Goal: Task Accomplishment & Management: Use online tool/utility

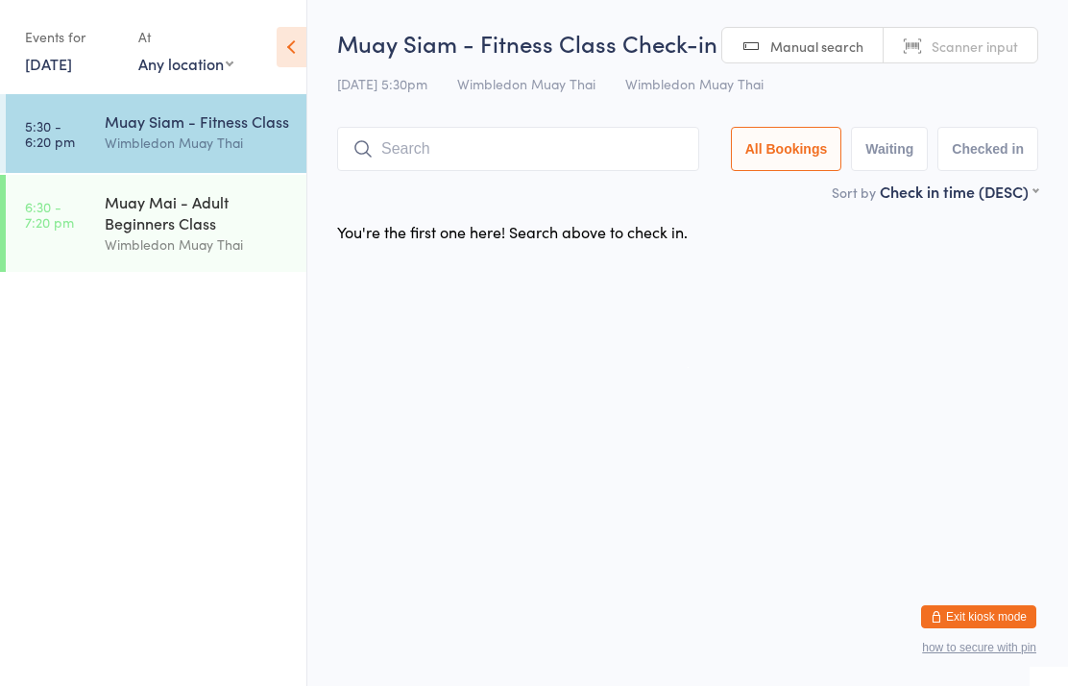
click at [526, 171] on input "search" at bounding box center [518, 149] width 362 height 44
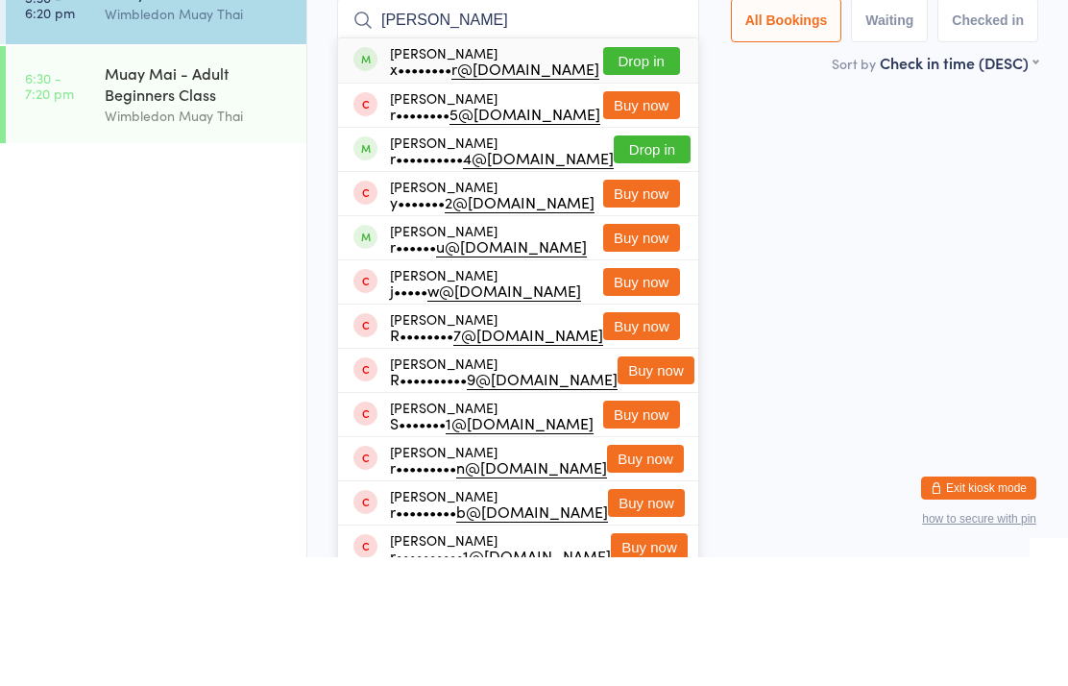
type input "[PERSON_NAME]"
click at [639, 176] on button "Drop in" at bounding box center [641, 190] width 77 height 28
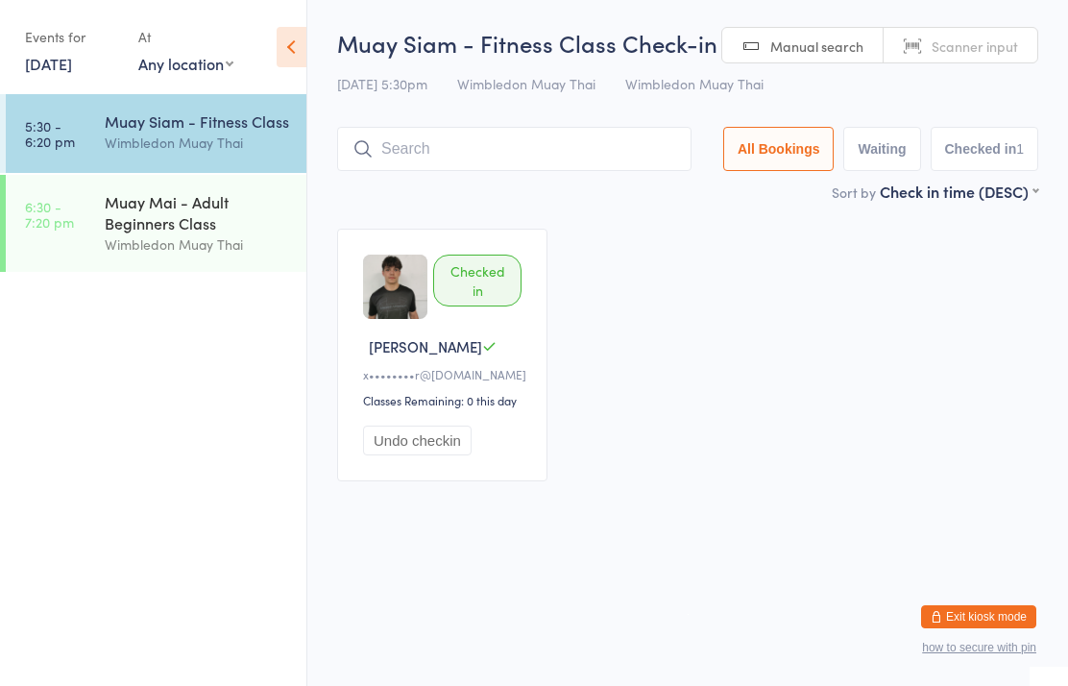
click at [197, 154] on div "Wimbledon Muay Thai" at bounding box center [197, 143] width 185 height 22
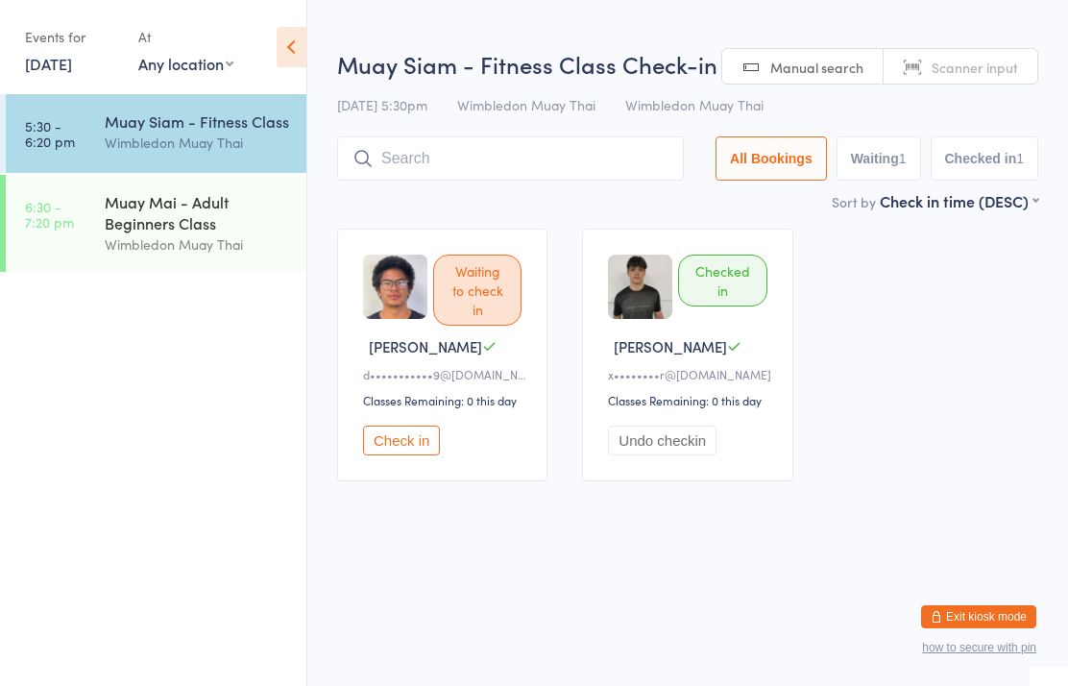
click at [408, 455] on button "Check in" at bounding box center [401, 440] width 77 height 30
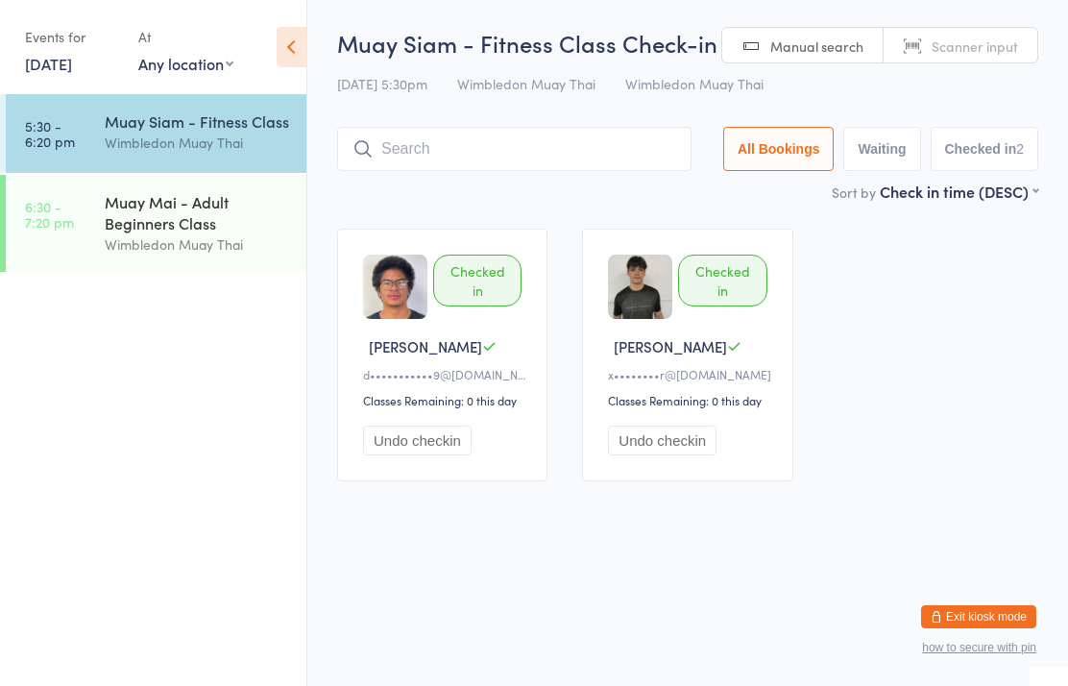
click at [455, 166] on input "search" at bounding box center [514, 149] width 354 height 44
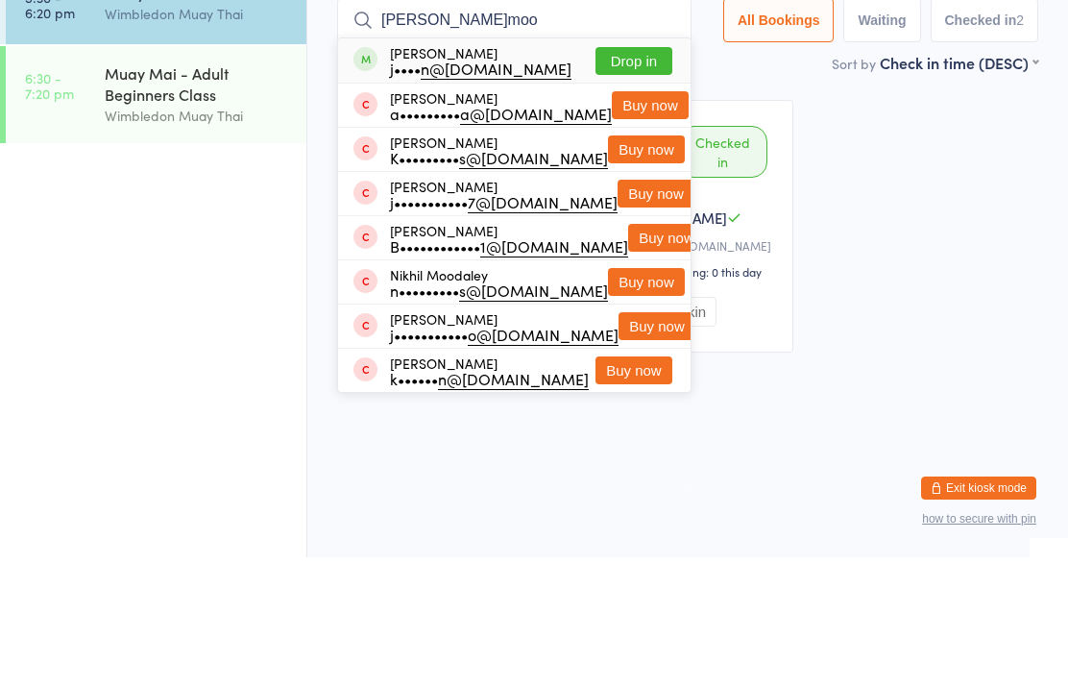
type input "[PERSON_NAME]moo"
click at [650, 176] on button "Drop in" at bounding box center [633, 190] width 77 height 28
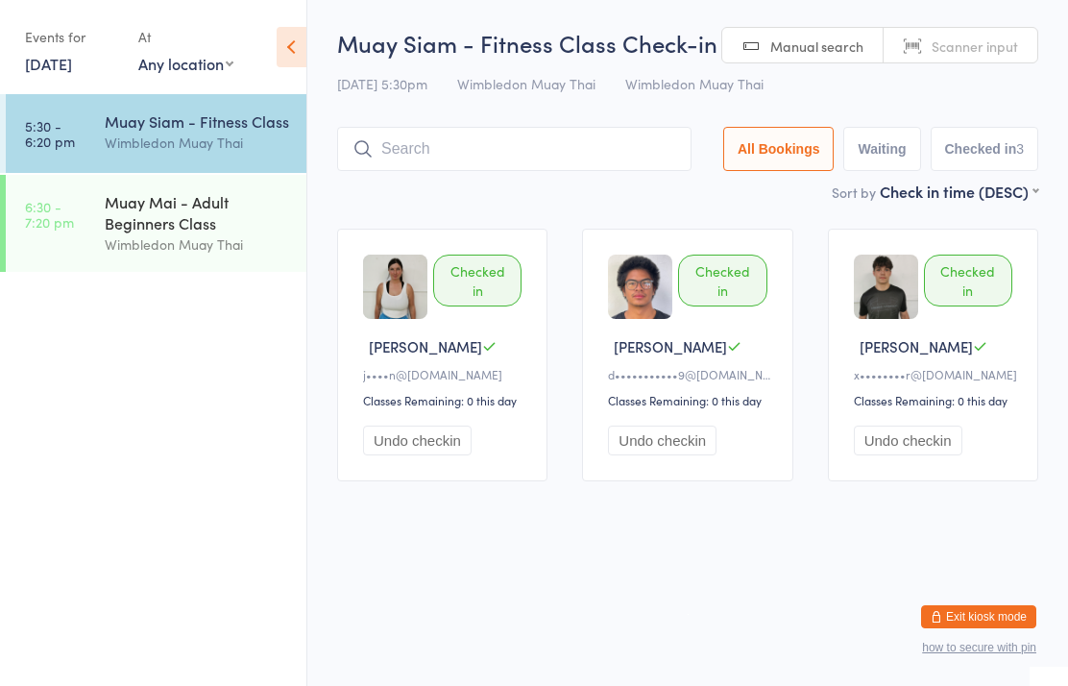
click at [440, 129] on input "search" at bounding box center [514, 149] width 354 height 44
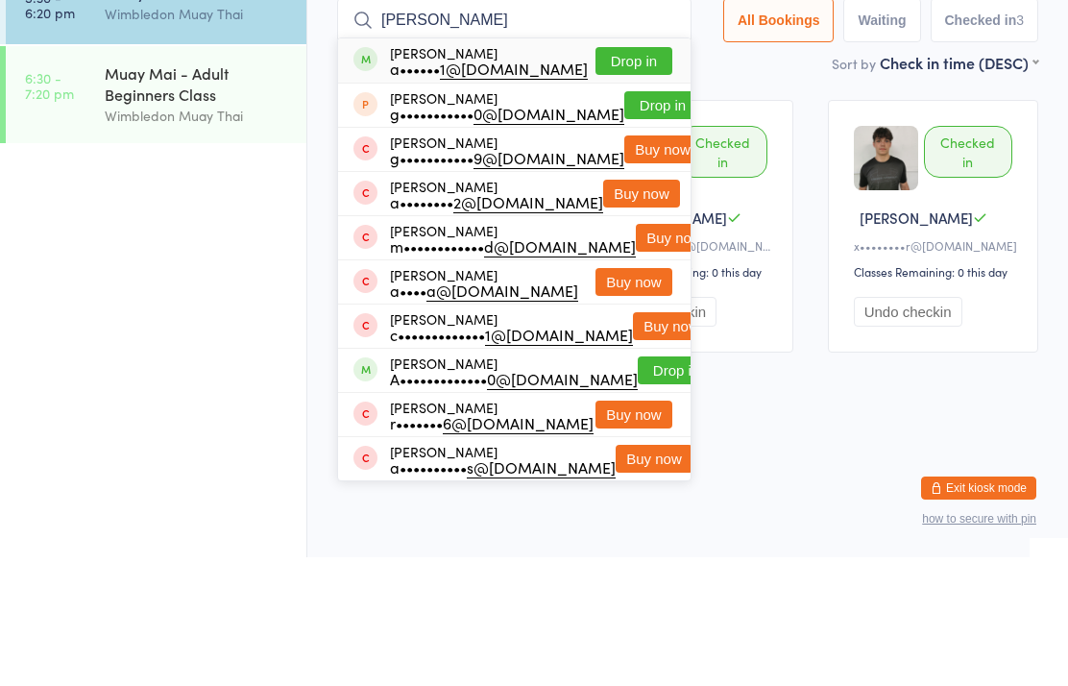
type input "[PERSON_NAME]"
click at [649, 176] on button "Drop in" at bounding box center [633, 190] width 77 height 28
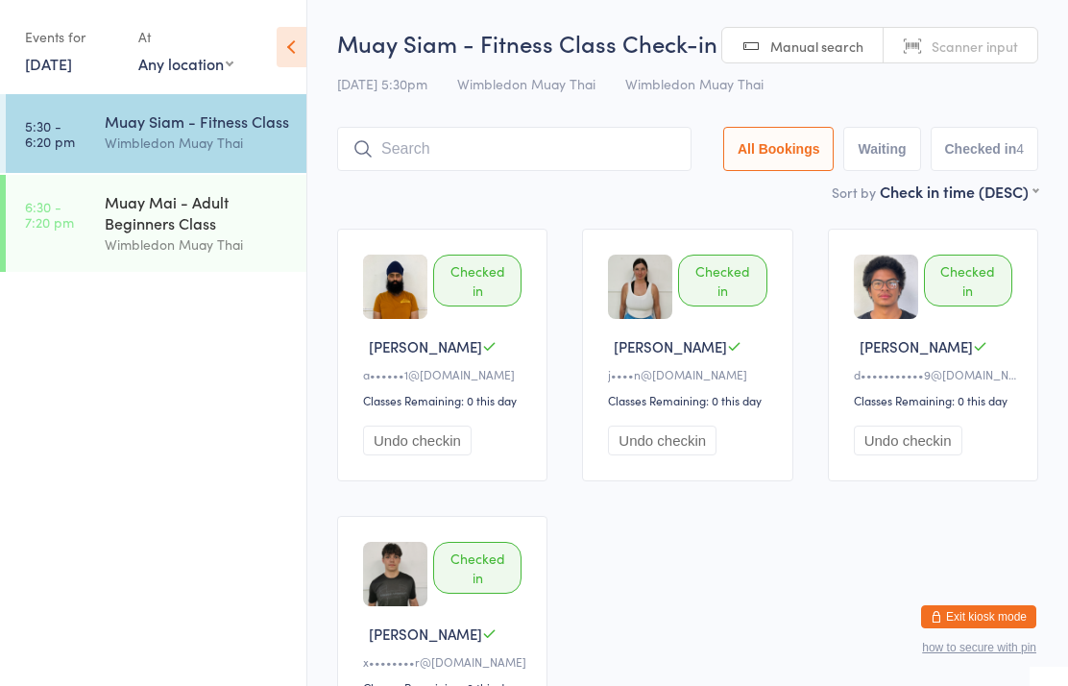
click at [209, 144] on div "Wimbledon Muay Thai" at bounding box center [197, 143] width 185 height 22
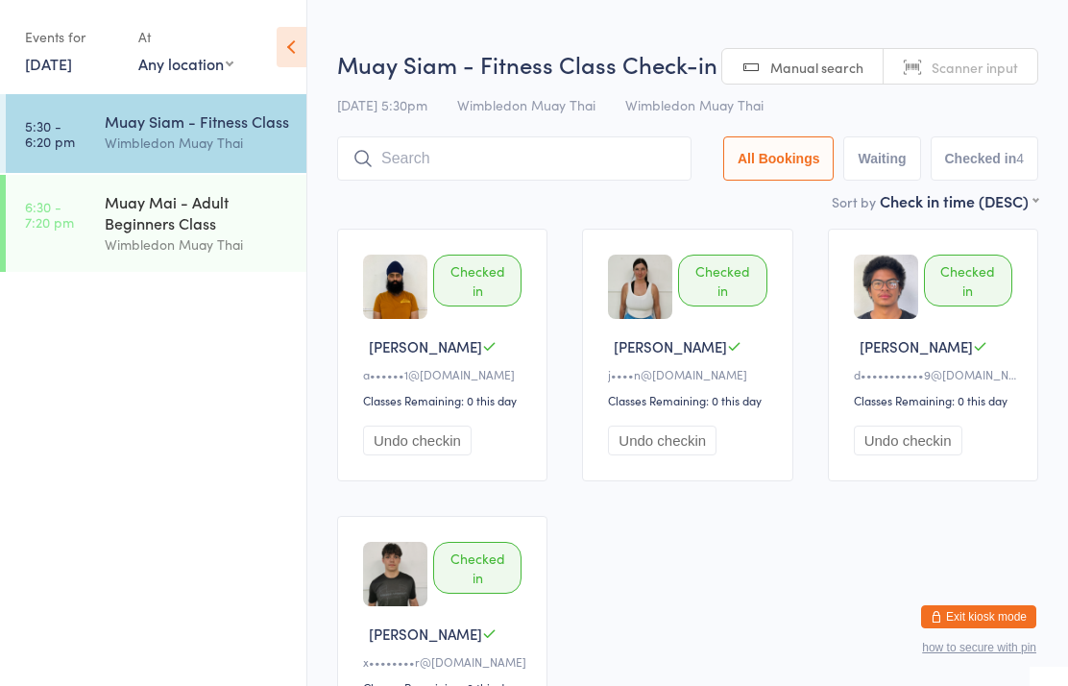
click at [498, 175] on input "search" at bounding box center [514, 158] width 354 height 44
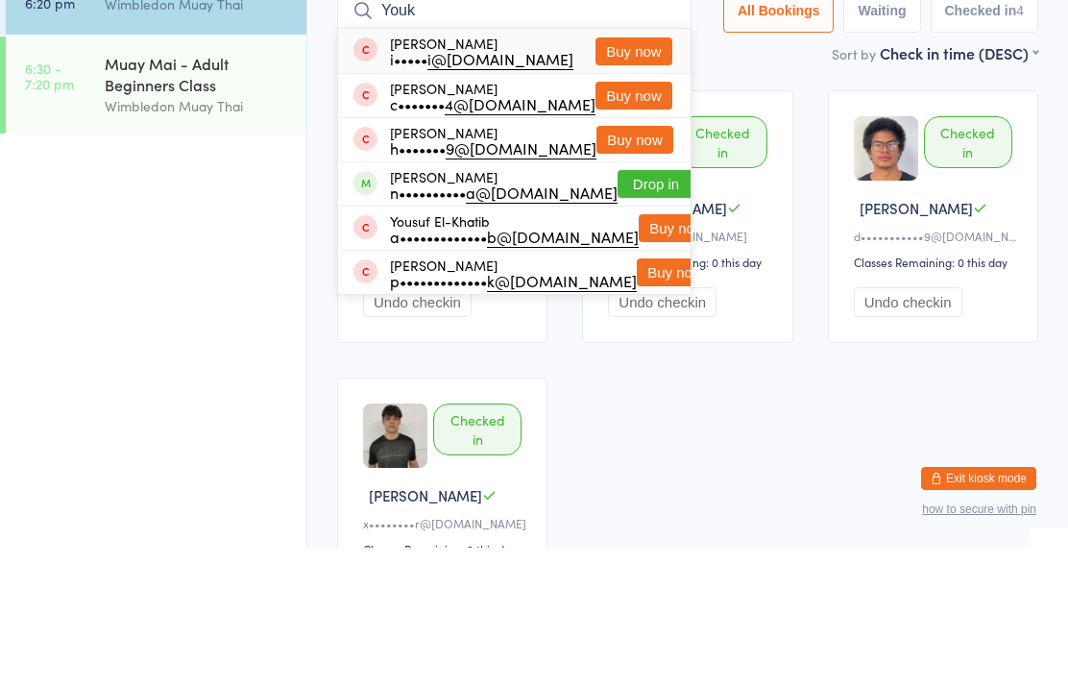
type input "Youk"
click at [617, 308] on button "Drop in" at bounding box center [655, 322] width 77 height 28
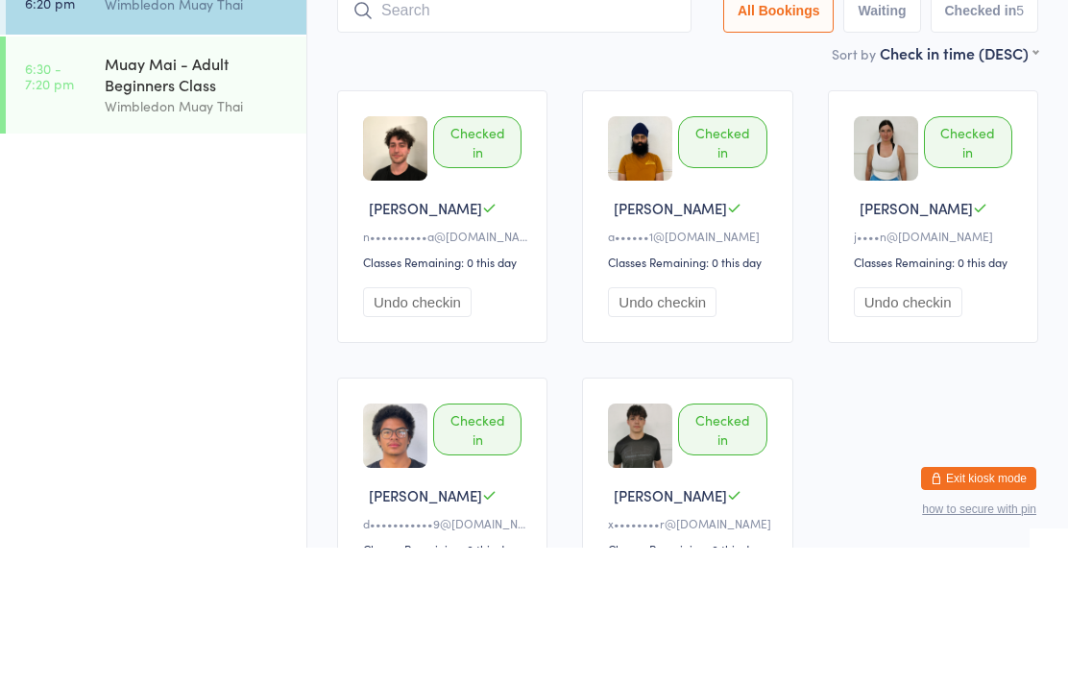
click at [502, 127] on input "search" at bounding box center [514, 149] width 354 height 44
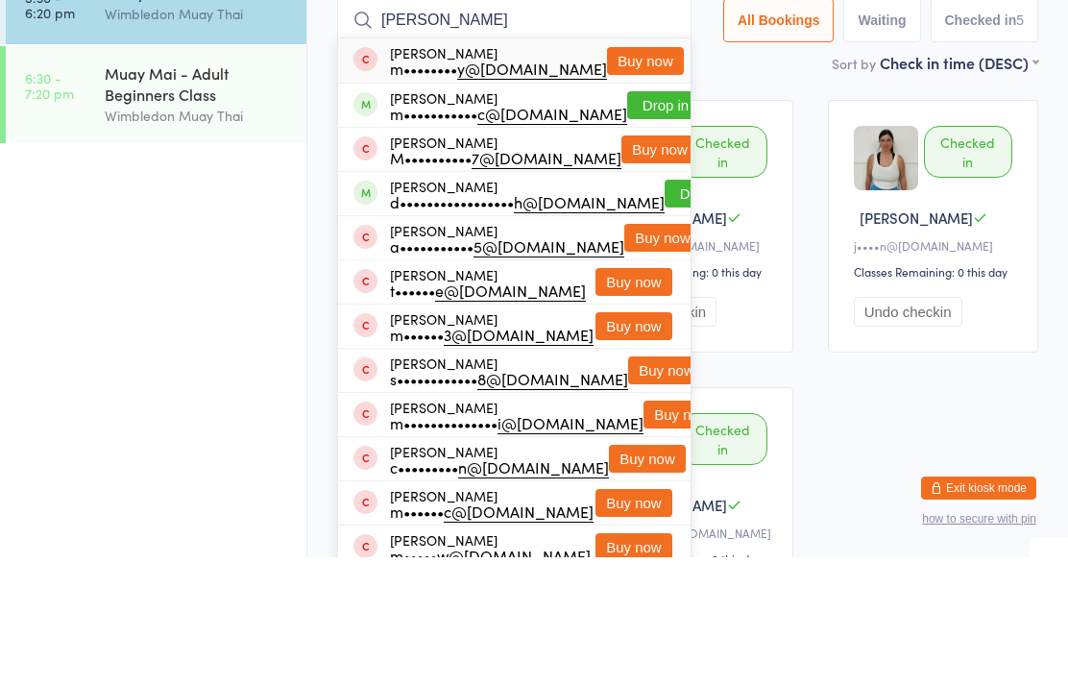
type input "[PERSON_NAME]"
click at [653, 220] on button "Drop in" at bounding box center [665, 234] width 77 height 28
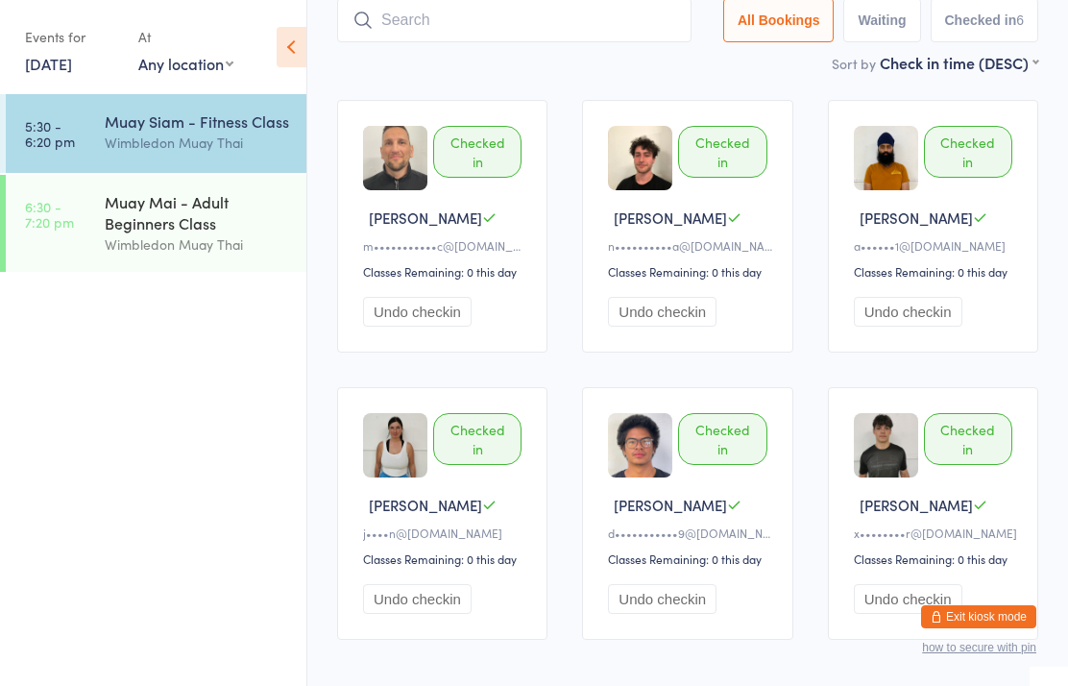
click at [595, 27] on input "search" at bounding box center [514, 20] width 354 height 44
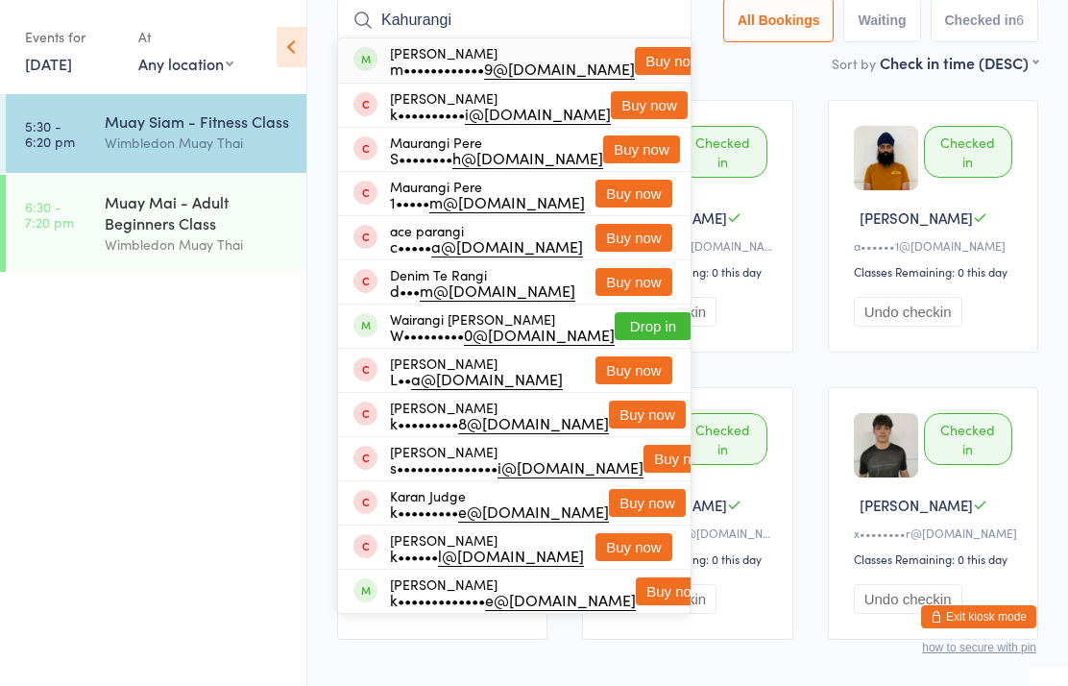
type input "Kahurangi"
click at [646, 66] on button "Buy now" at bounding box center [673, 61] width 77 height 28
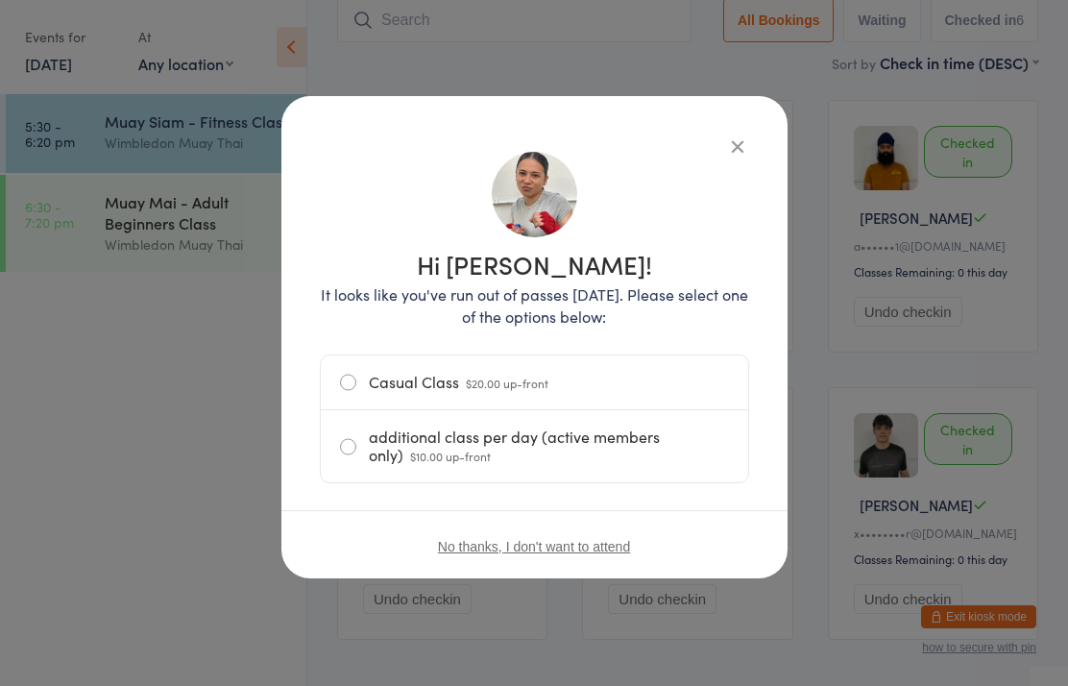
click at [544, 463] on label "additional class per day (active members only) $10.00 up-front" at bounding box center [534, 446] width 389 height 72
click at [0, 0] on input "additional class per day (active members only) $10.00 up-front" at bounding box center [0, 0] width 0 height 0
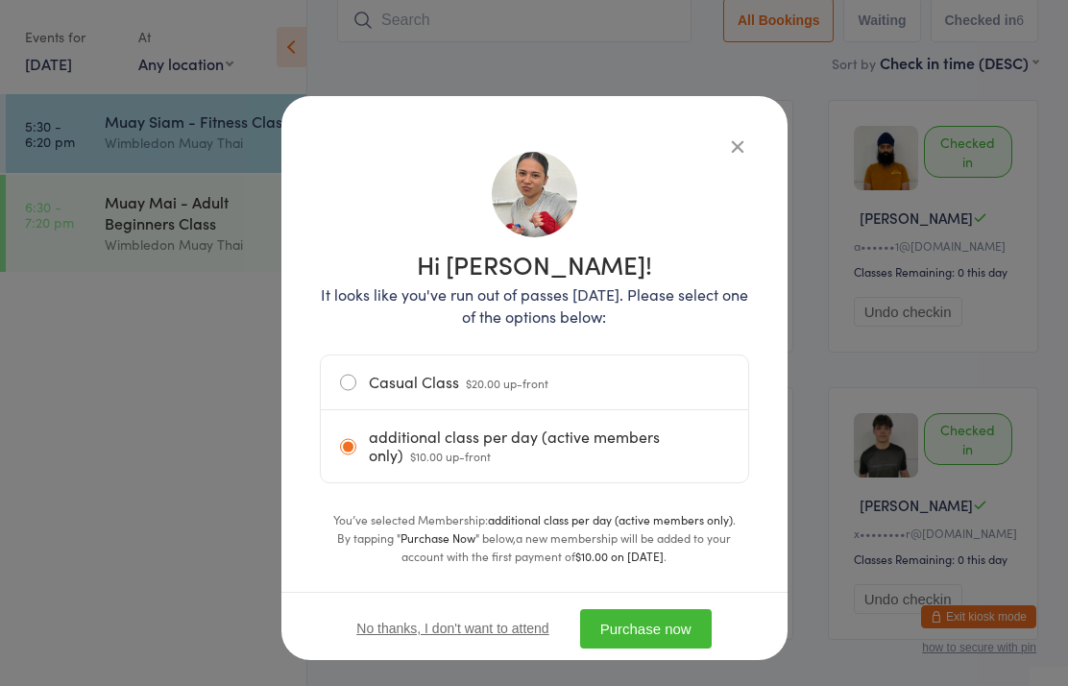
click at [670, 614] on button "Purchase now" at bounding box center [646, 628] width 132 height 39
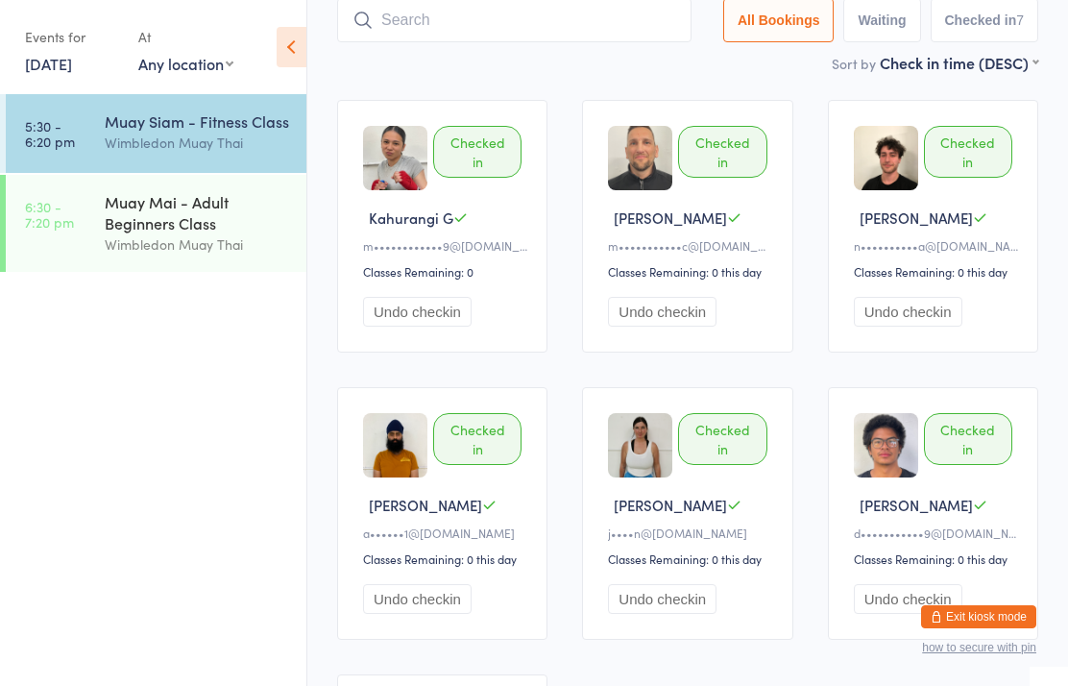
click at [101, 138] on link "5:30 - 6:20 pm Muay Siam - Fitness Class Wimbledon Muay Thai" at bounding box center [156, 133] width 301 height 79
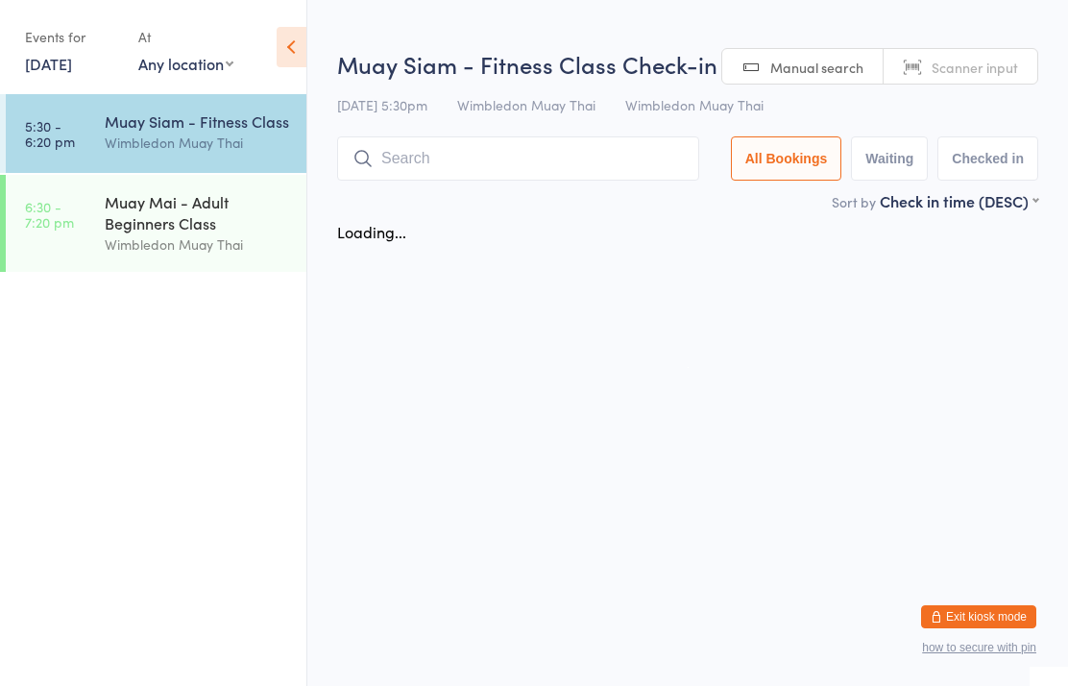
scroll to position [0, 0]
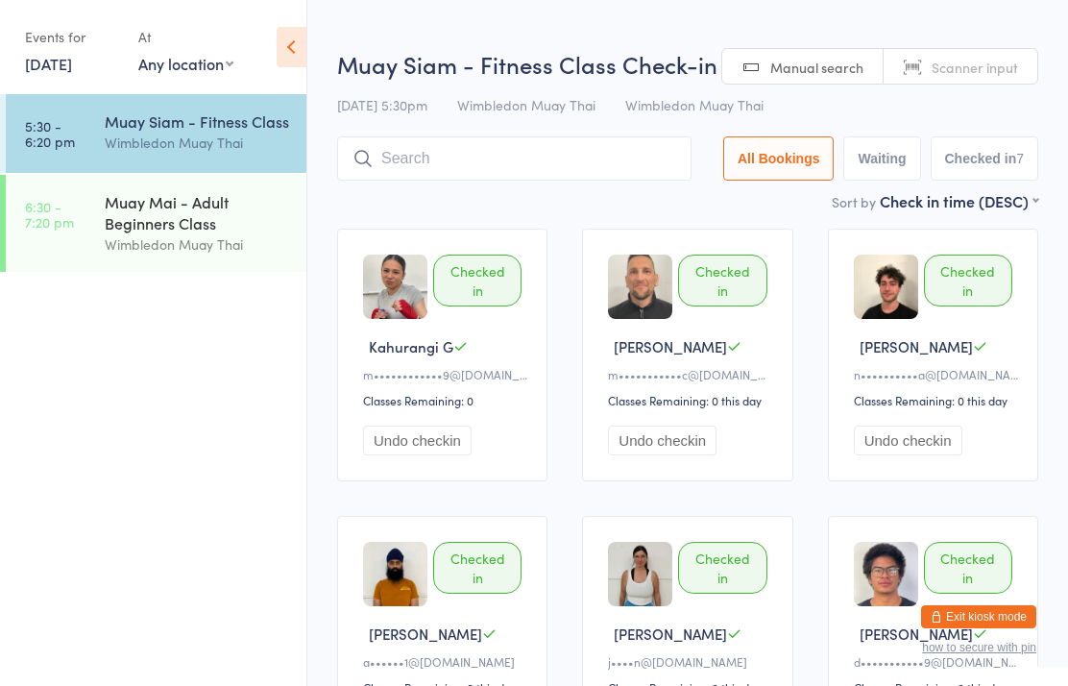
click at [428, 171] on input "search" at bounding box center [514, 158] width 354 height 44
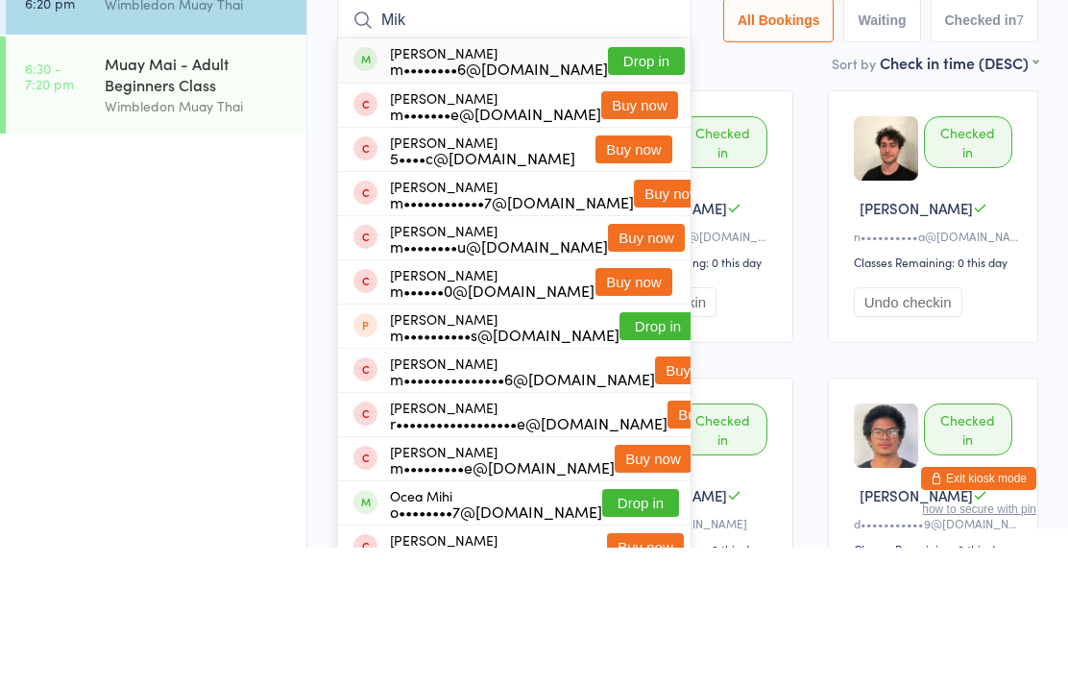
type input "Mik"
click at [646, 185] on button "Drop in" at bounding box center [646, 199] width 77 height 28
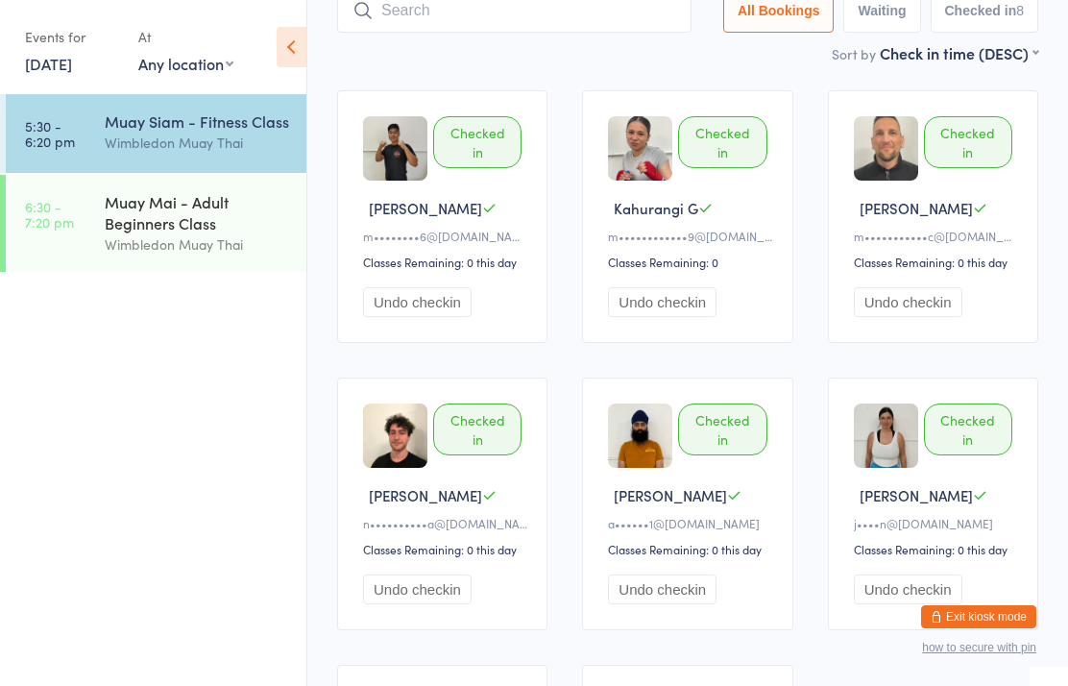
click at [550, 20] on input "search" at bounding box center [514, 10] width 354 height 44
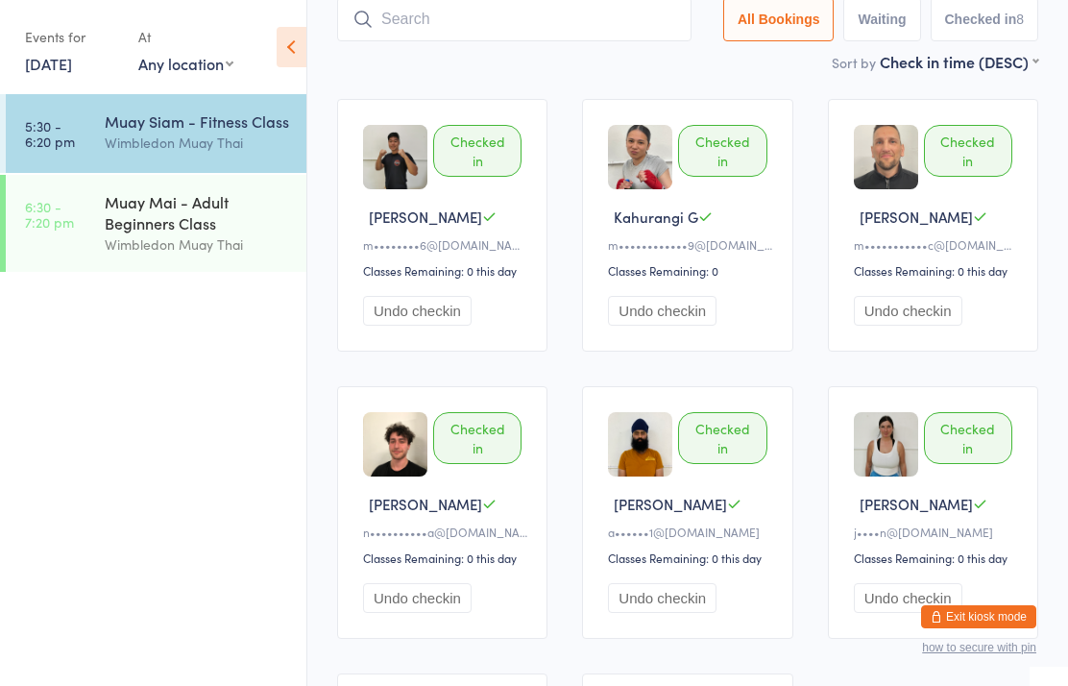
scroll to position [129, 0]
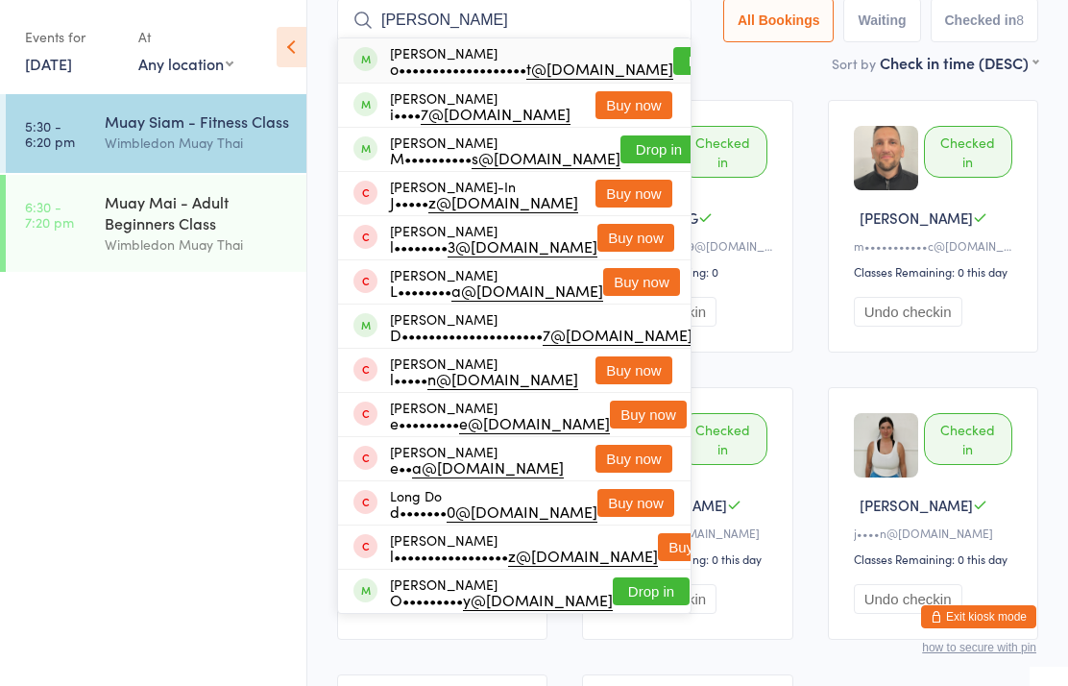
type input "[PERSON_NAME]"
click at [673, 60] on button "Drop in" at bounding box center [711, 61] width 77 height 28
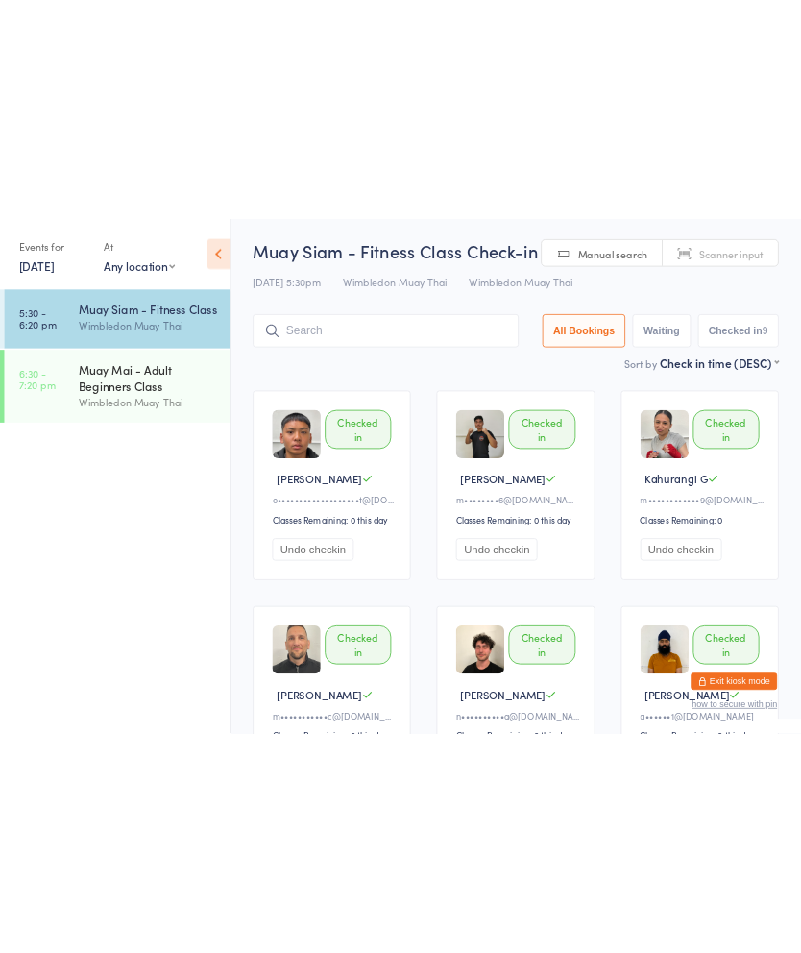
scroll to position [0, 0]
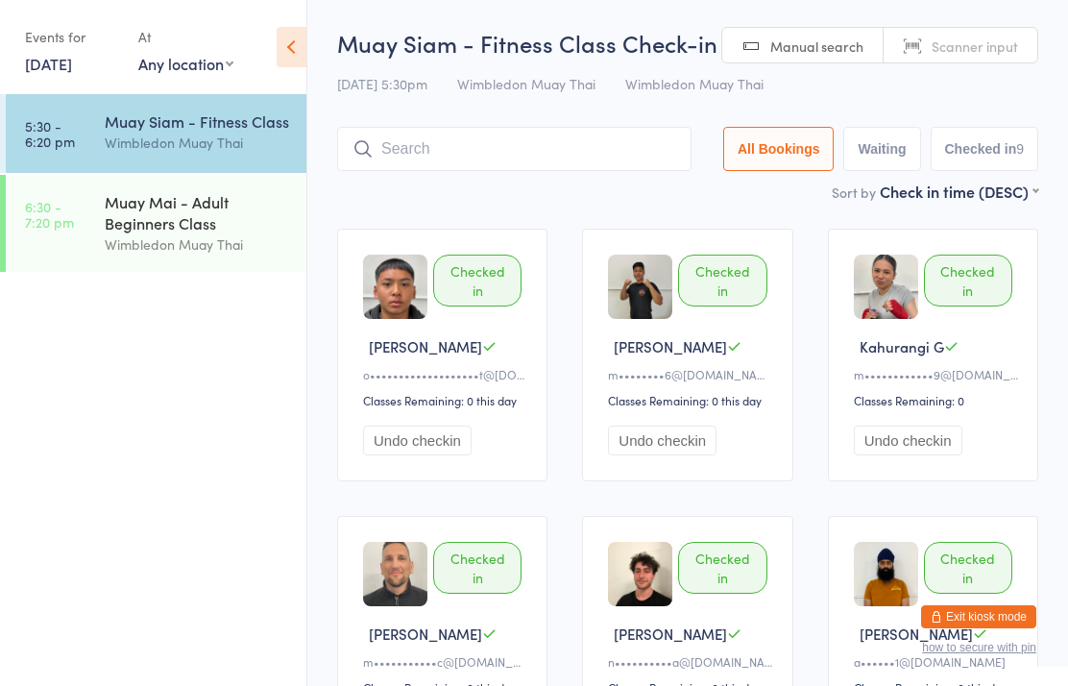
click at [178, 239] on div "Wimbledon Muay Thai" at bounding box center [197, 244] width 185 height 22
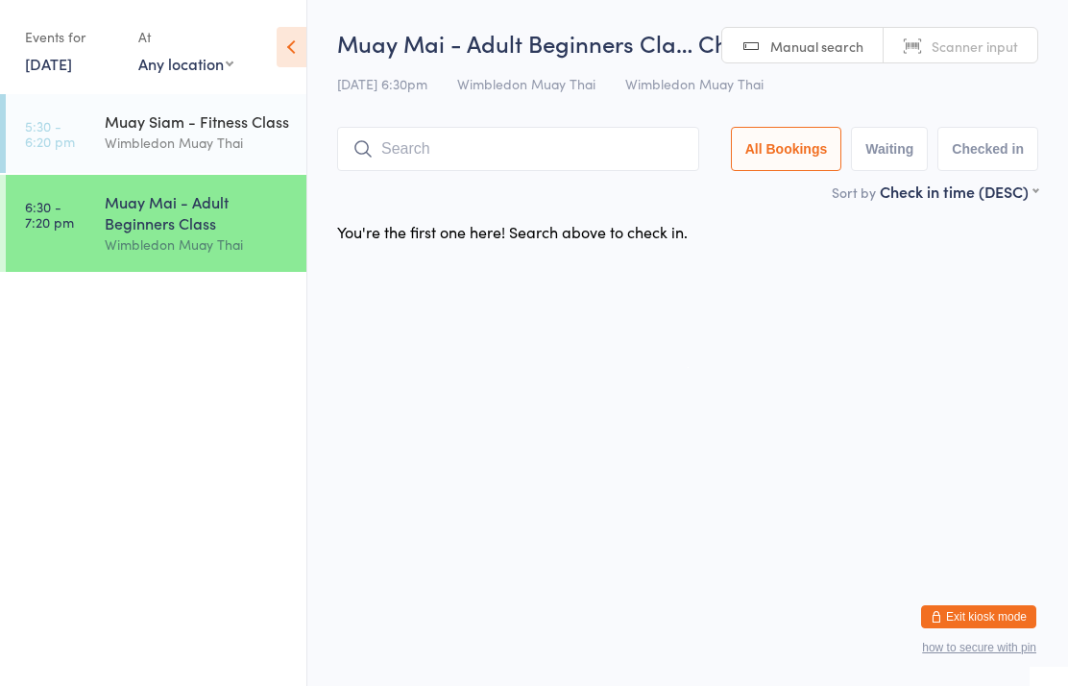
click at [510, 155] on input "search" at bounding box center [518, 149] width 362 height 44
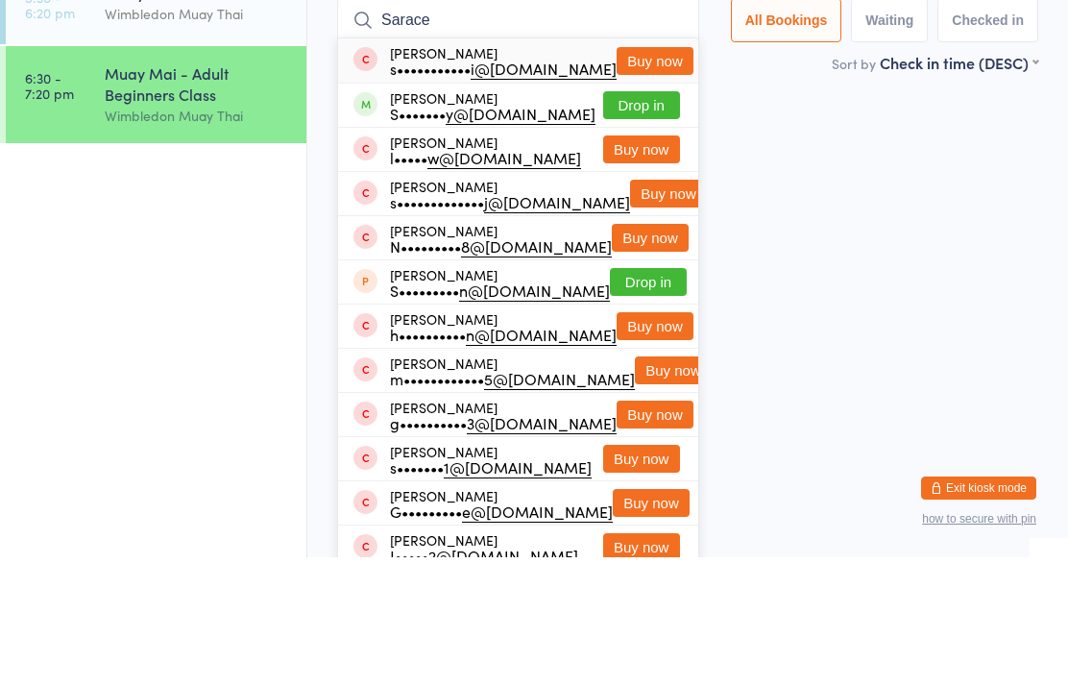
type input "Sarace"
click at [642, 220] on button "Drop in" at bounding box center [641, 234] width 77 height 28
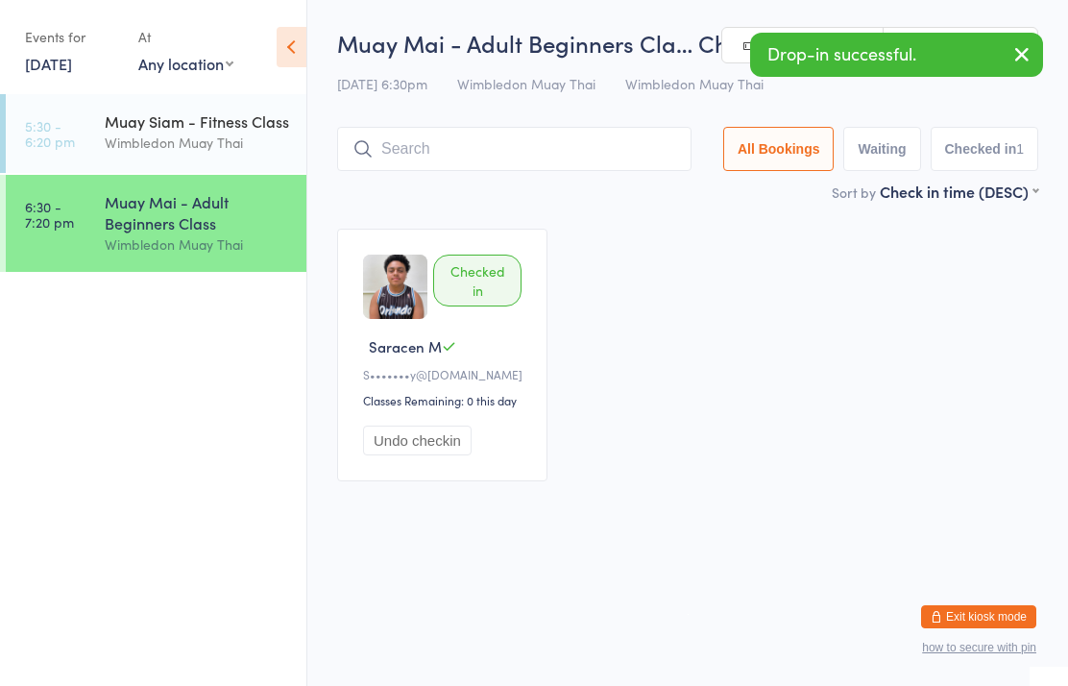
click at [640, 147] on input "search" at bounding box center [514, 149] width 354 height 44
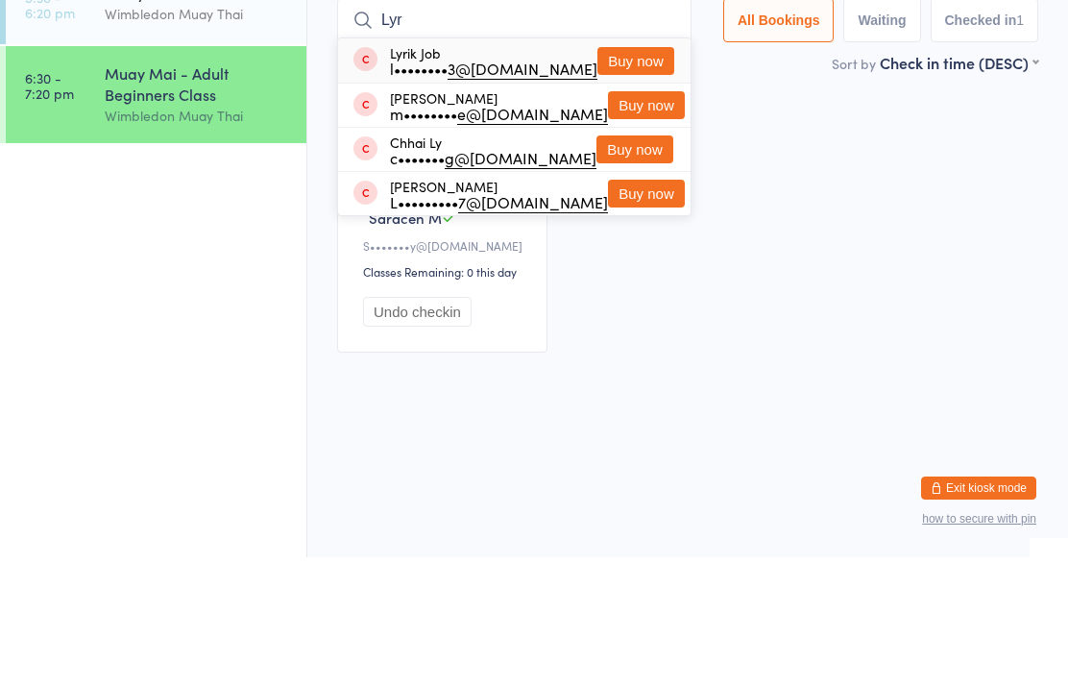
type input "Lyr"
click at [644, 176] on button "Buy now" at bounding box center [635, 190] width 77 height 28
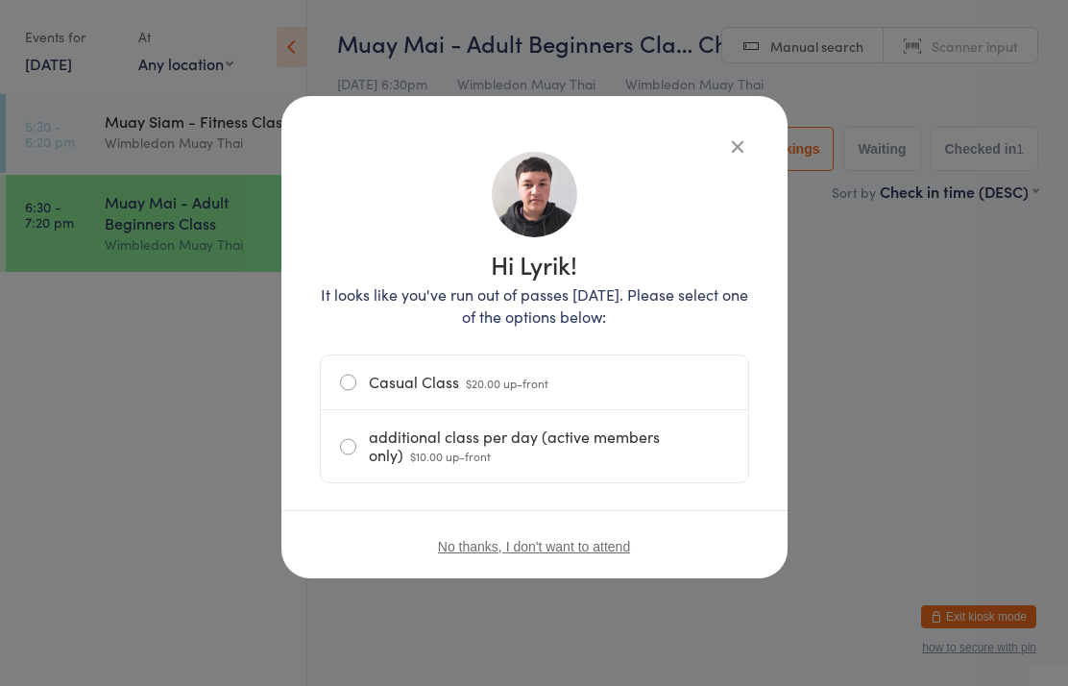
click at [681, 382] on label "Casual Class $20.00 up-front" at bounding box center [534, 382] width 389 height 54
click at [0, 0] on input "Casual Class $20.00 up-front" at bounding box center [0, 0] width 0 height 0
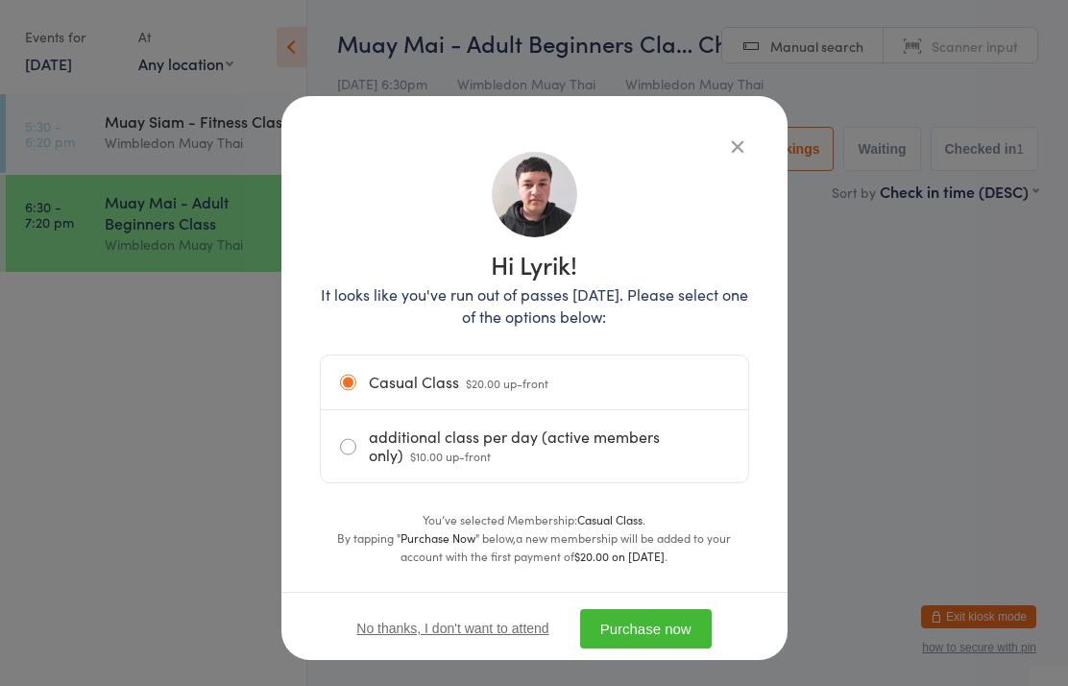
click at [675, 618] on button "Purchase now" at bounding box center [646, 628] width 132 height 39
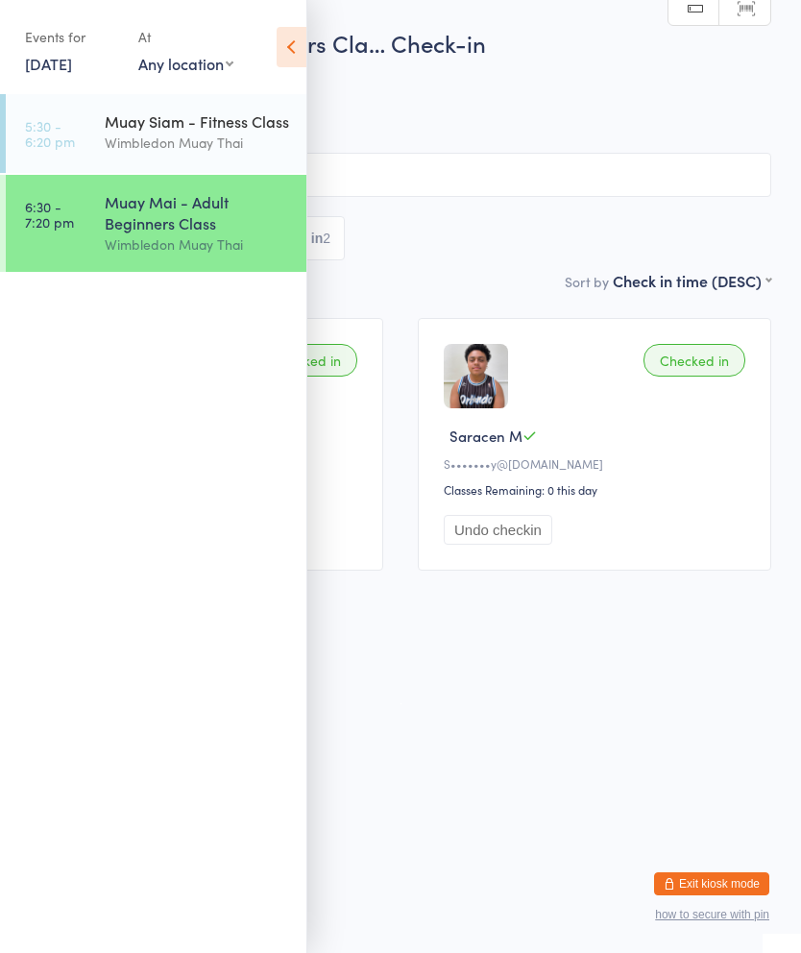
click at [483, 685] on html "You have now entered Kiosk Mode. Members will be able to check themselves in us…" at bounding box center [400, 476] width 801 height 953
click at [416, 168] on input "search" at bounding box center [400, 175] width 741 height 44
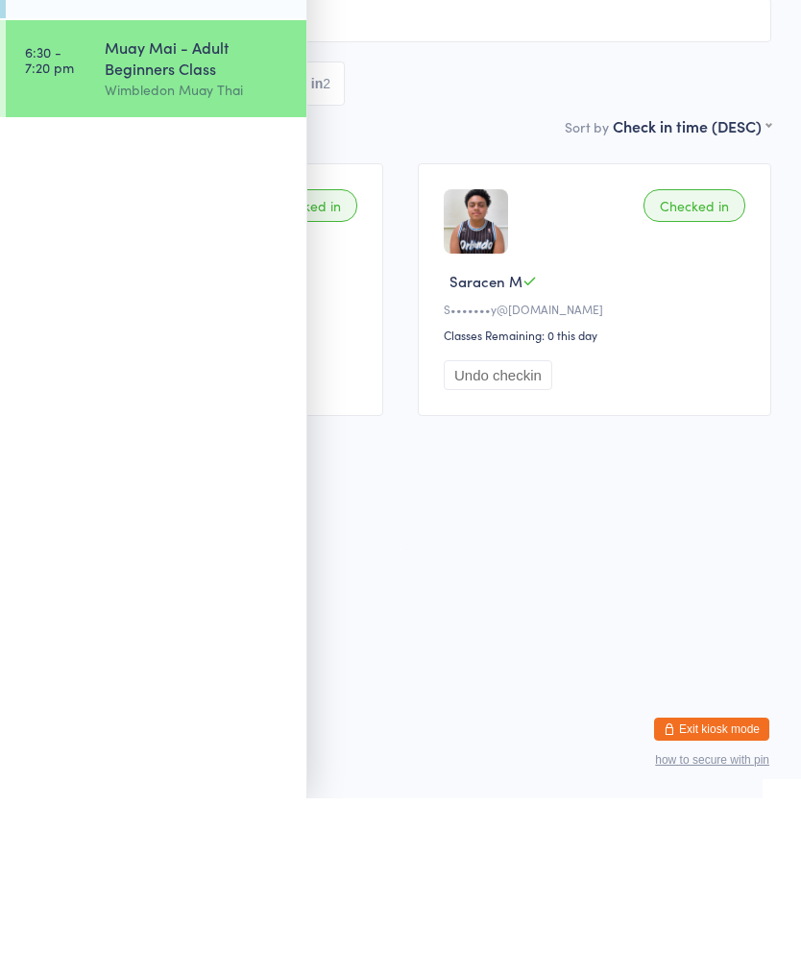
click at [505, 525] on html "You have now entered Kiosk Mode. Members will be able to check themselves in us…" at bounding box center [400, 476] width 801 height 953
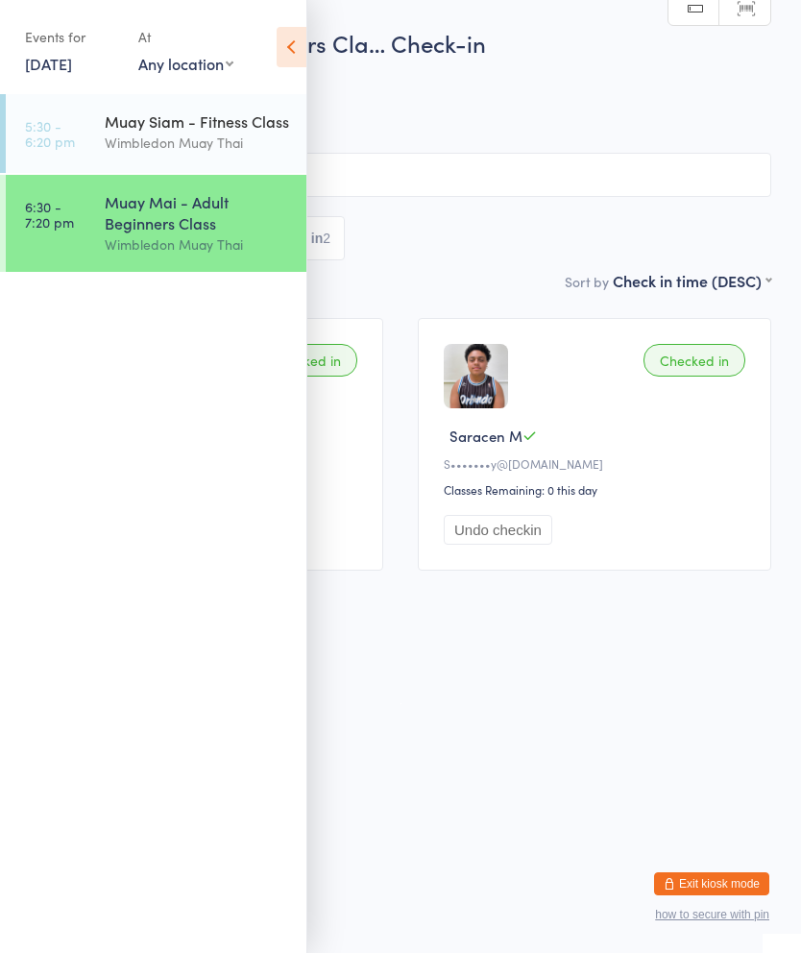
click at [285, 44] on icon at bounding box center [292, 47] width 30 height 40
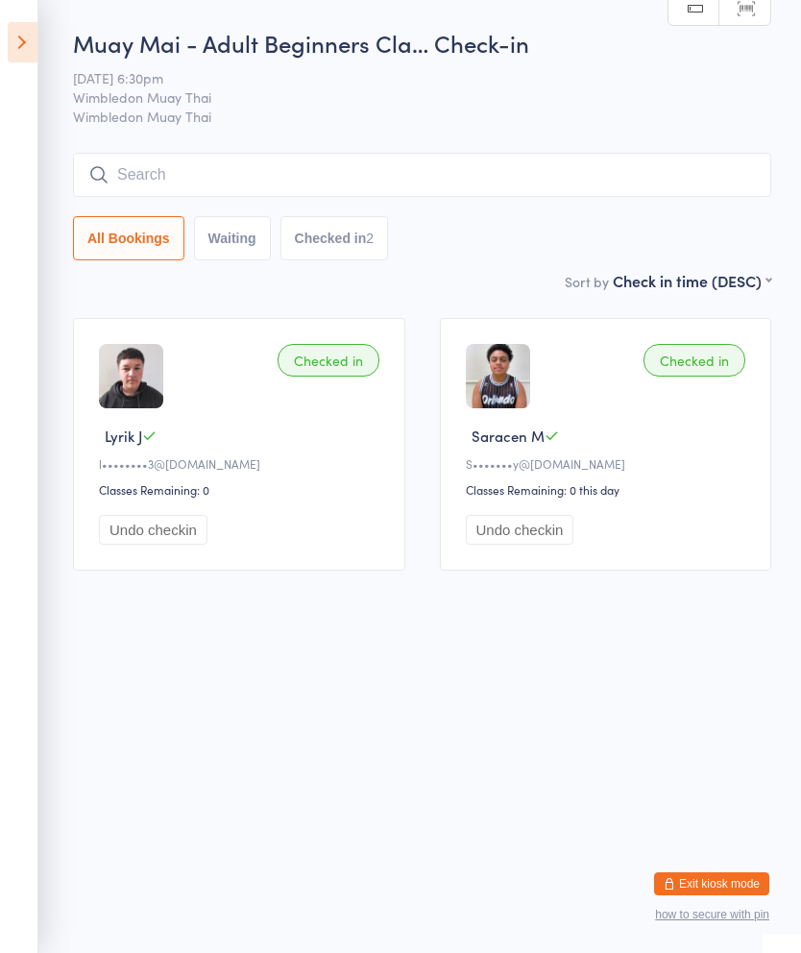
click at [312, 175] on input "search" at bounding box center [422, 175] width 698 height 44
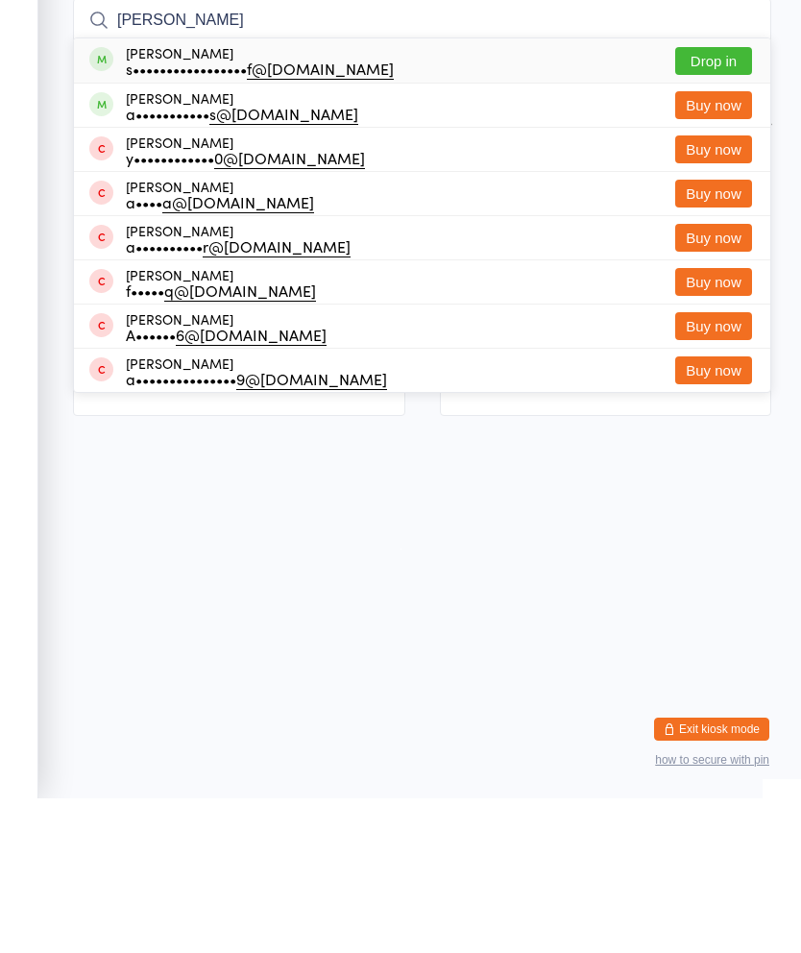
type input "[PERSON_NAME]"
click at [722, 202] on button "Drop in" at bounding box center [713, 216] width 77 height 28
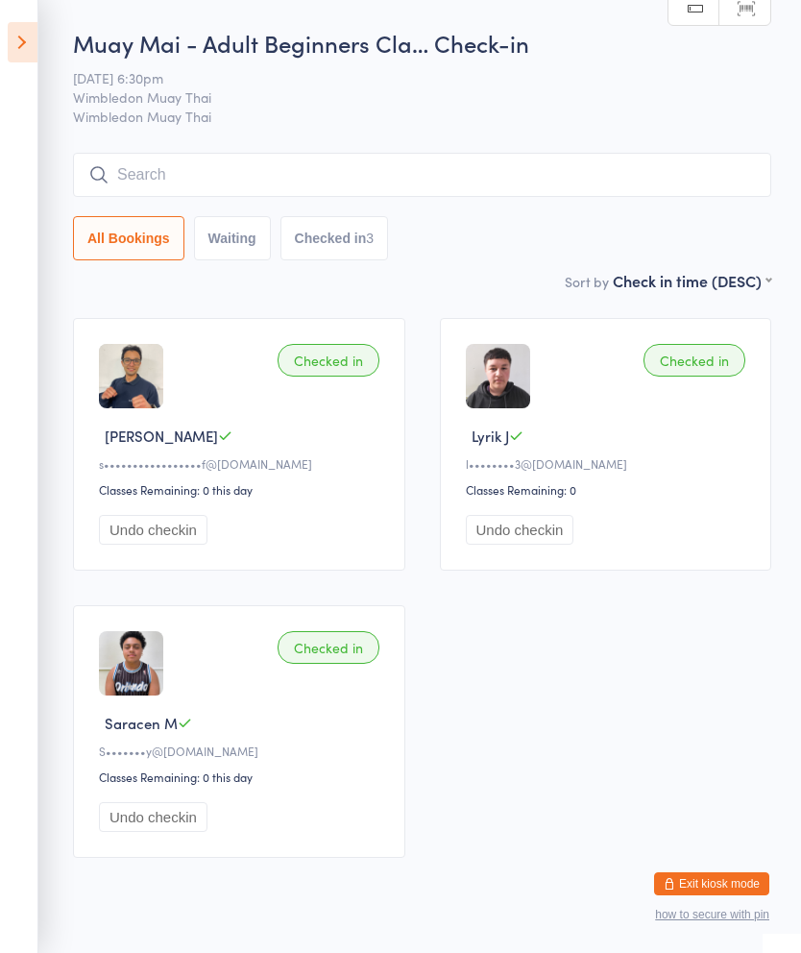
click at [601, 164] on input "search" at bounding box center [422, 175] width 698 height 44
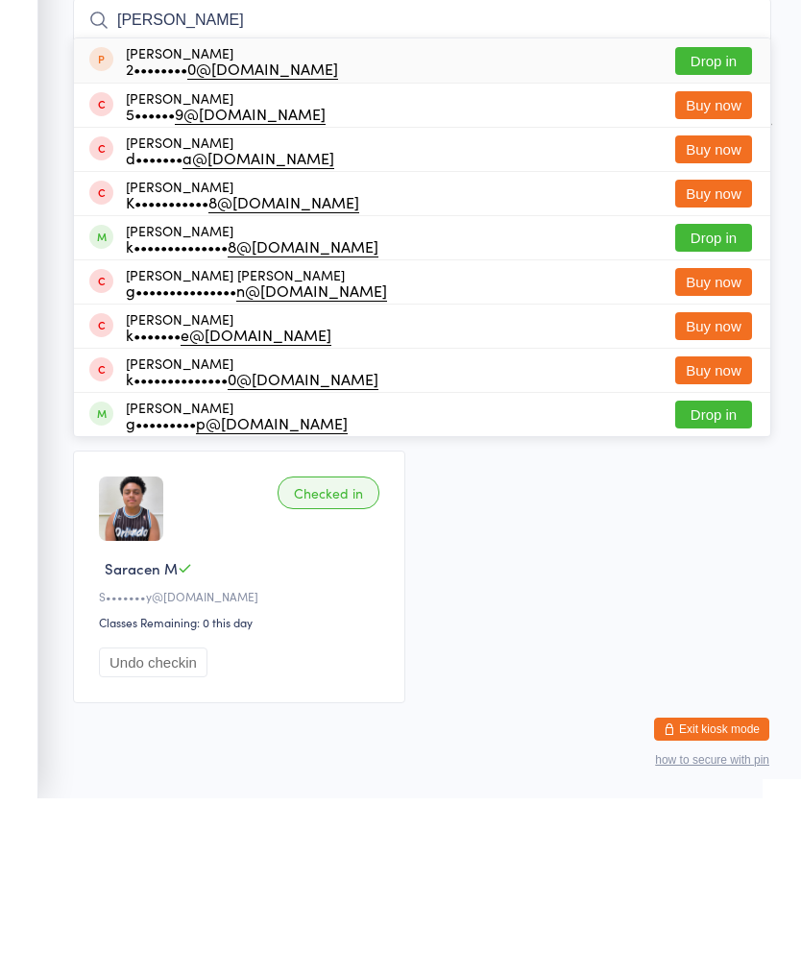
type input "[PERSON_NAME]"
click at [713, 378] on button "Drop in" at bounding box center [713, 392] width 77 height 28
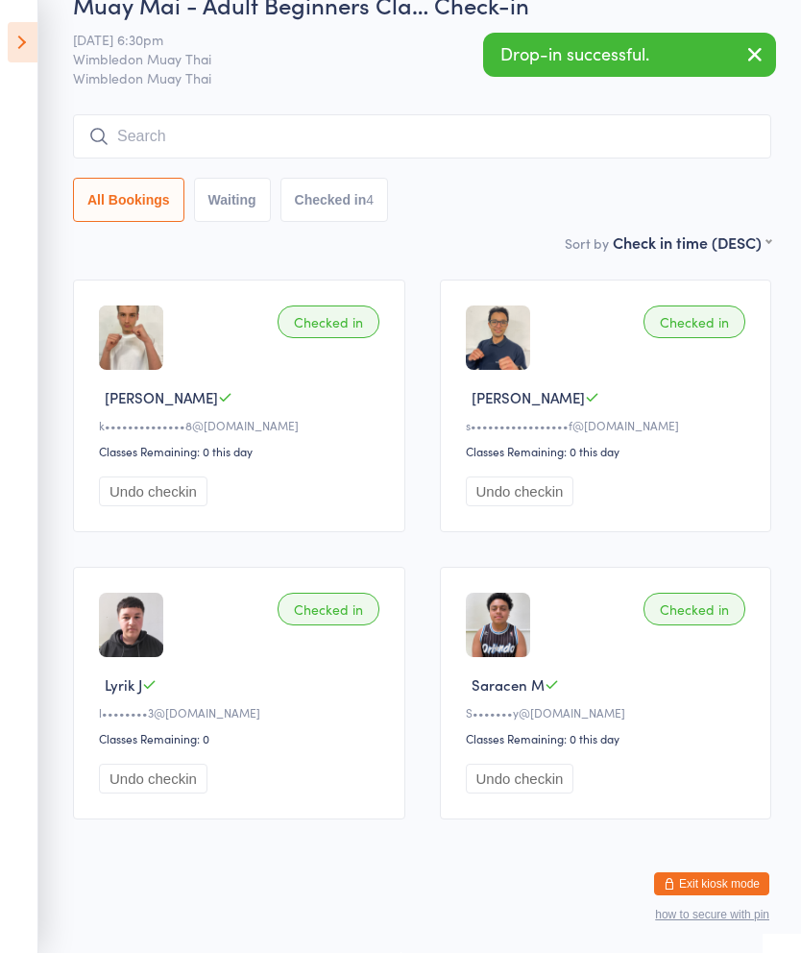
click at [297, 114] on input "search" at bounding box center [422, 136] width 698 height 44
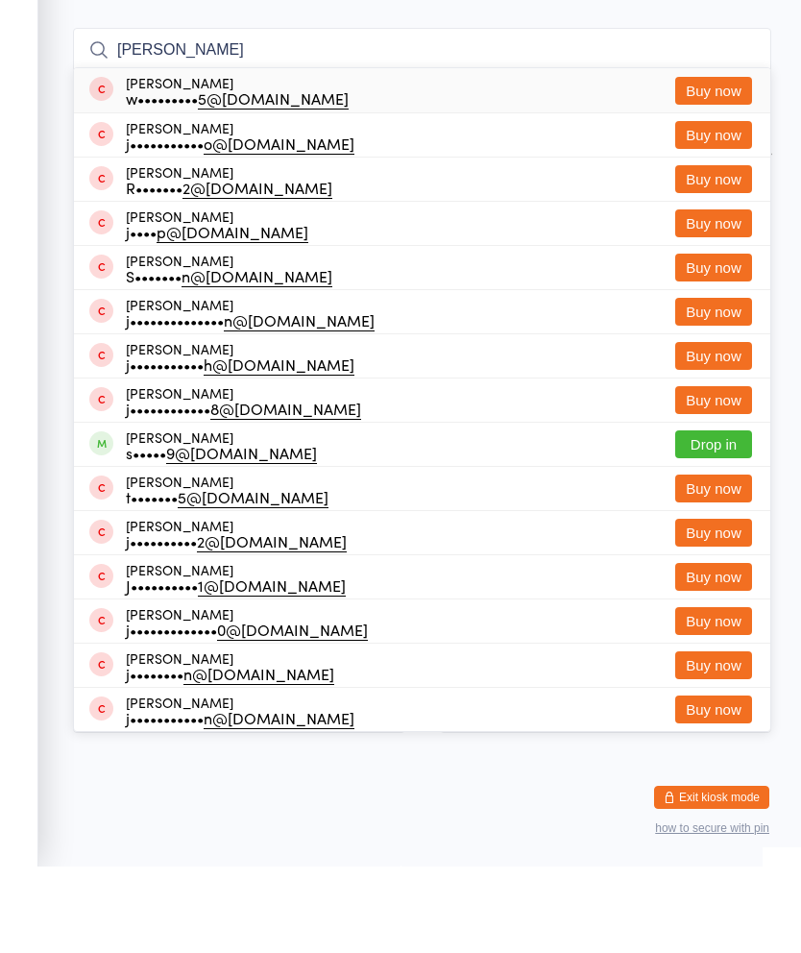
type input "[PERSON_NAME]"
click at [721, 517] on button "Drop in" at bounding box center [713, 531] width 77 height 28
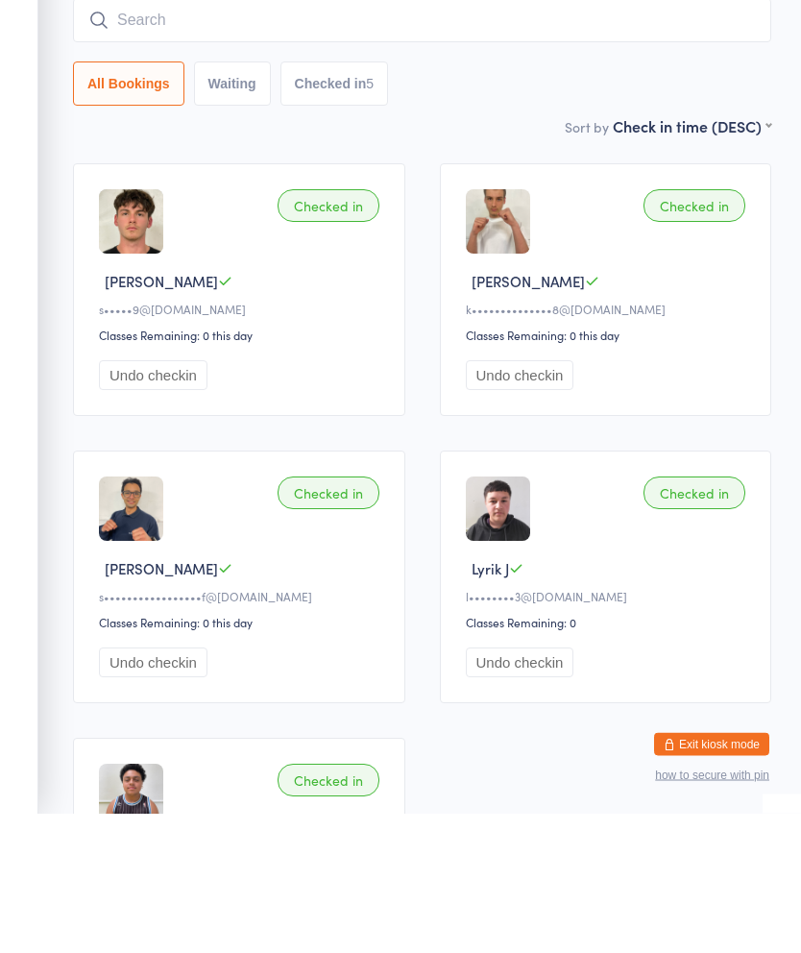
scroll to position [0, 0]
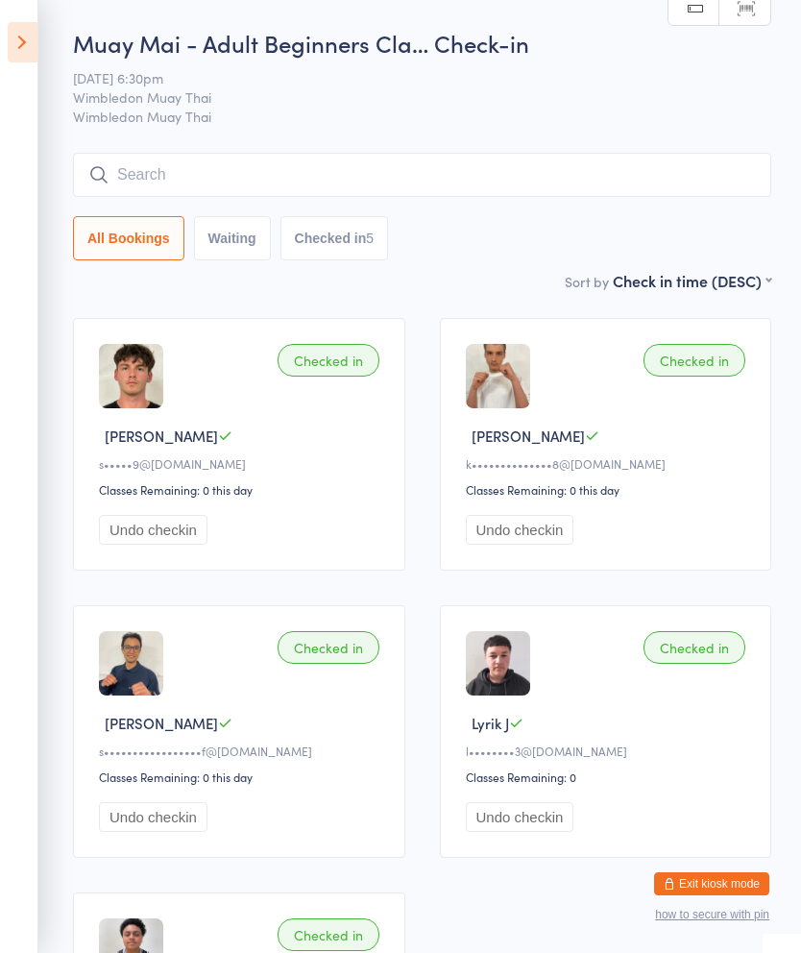
click at [29, 46] on icon at bounding box center [23, 42] width 30 height 40
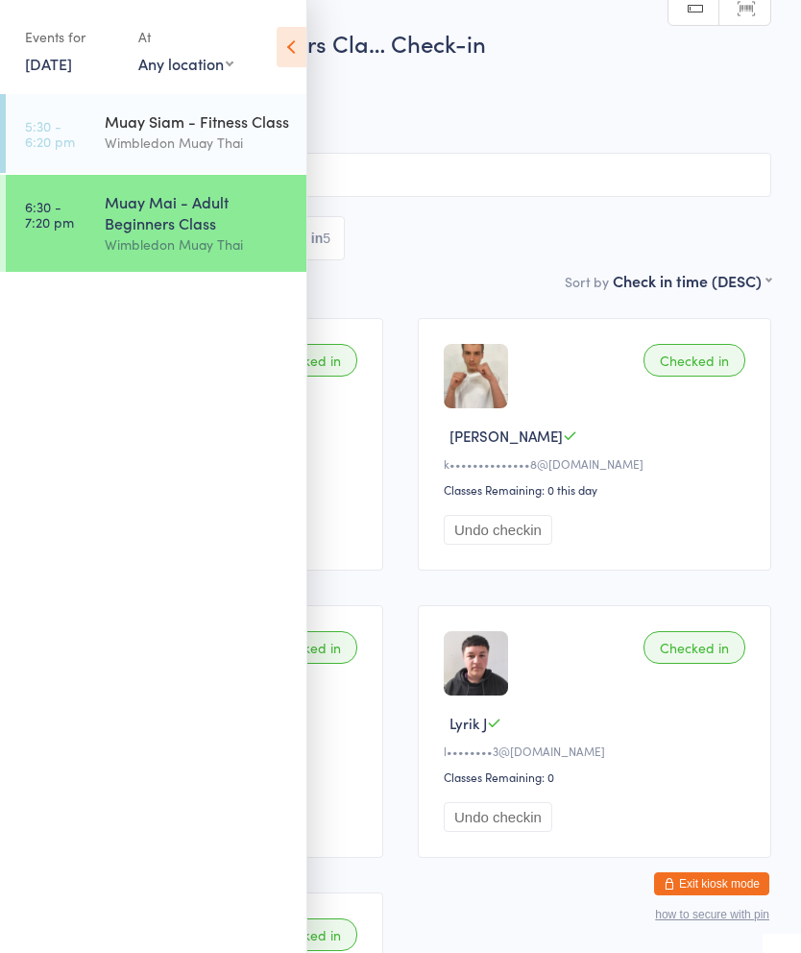
click at [458, 170] on input "search" at bounding box center [400, 175] width 741 height 44
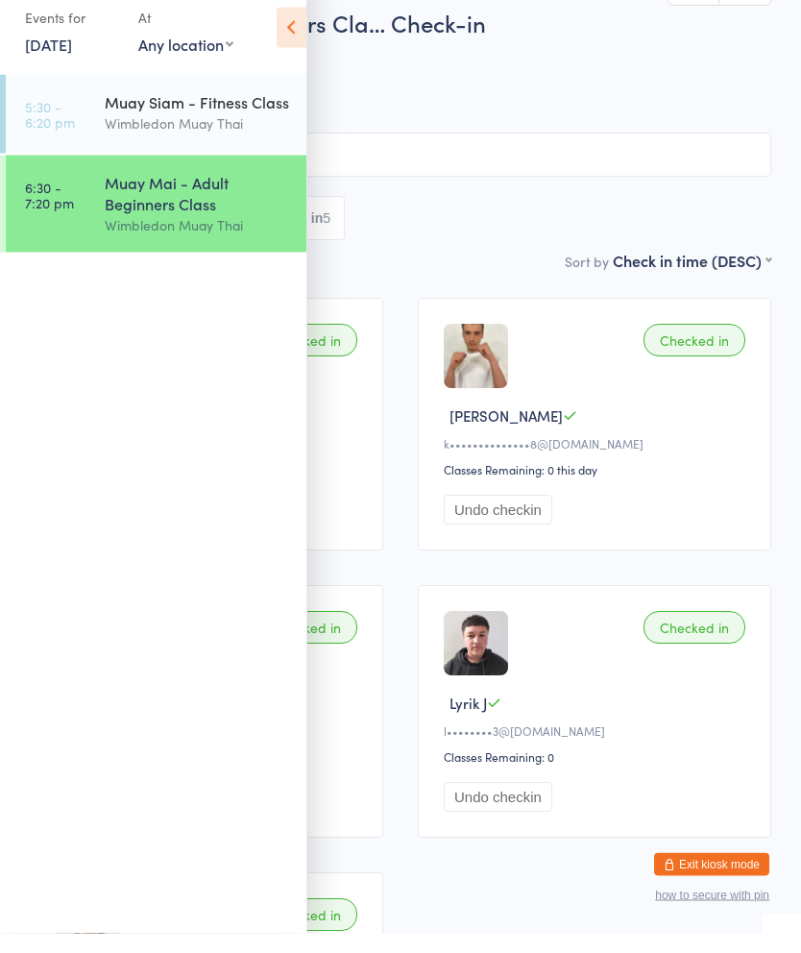
click at [368, 156] on input "search" at bounding box center [400, 175] width 741 height 44
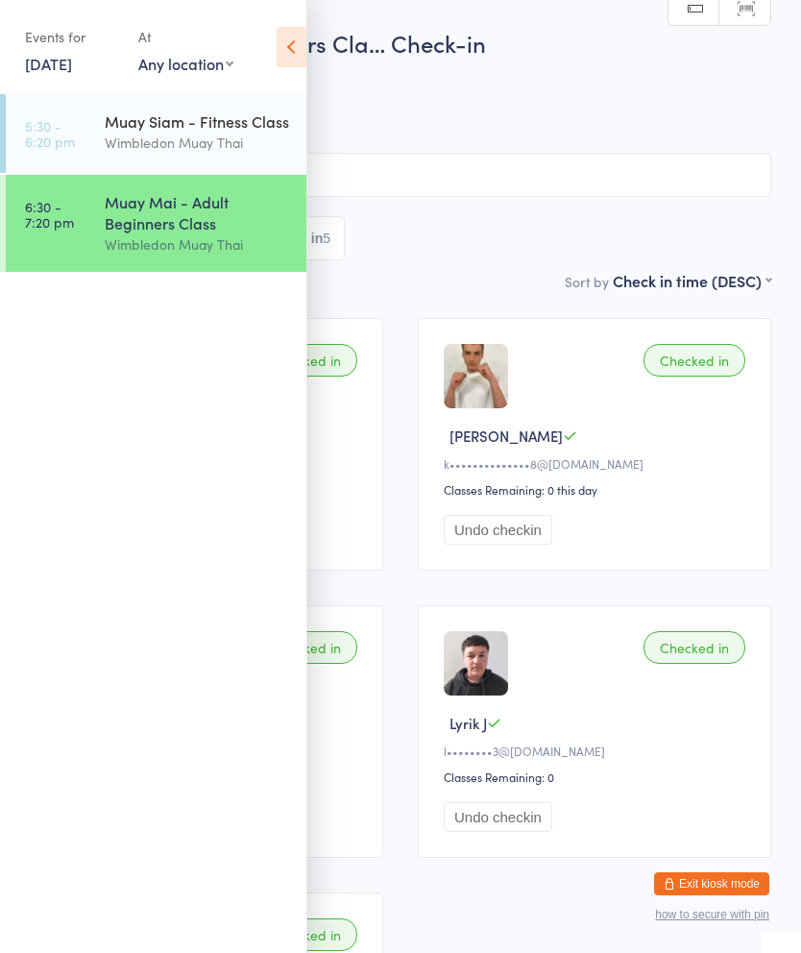
scroll to position [181, 0]
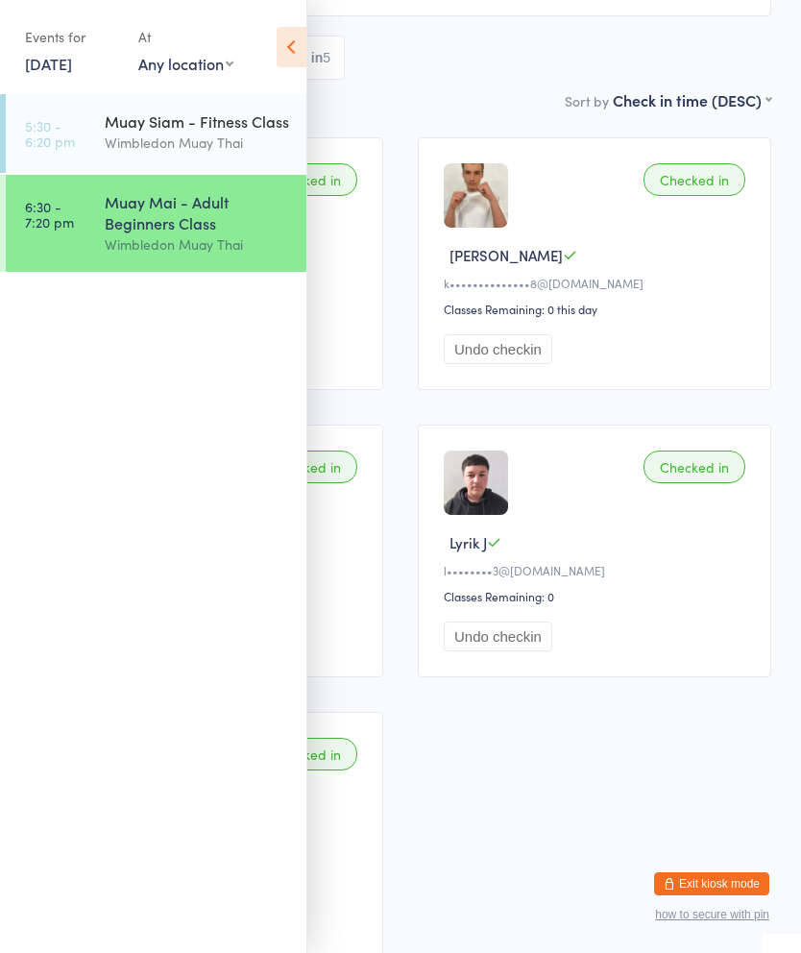
click at [204, 218] on div "Muay Mai - Adult Beginners Class" at bounding box center [197, 212] width 185 height 42
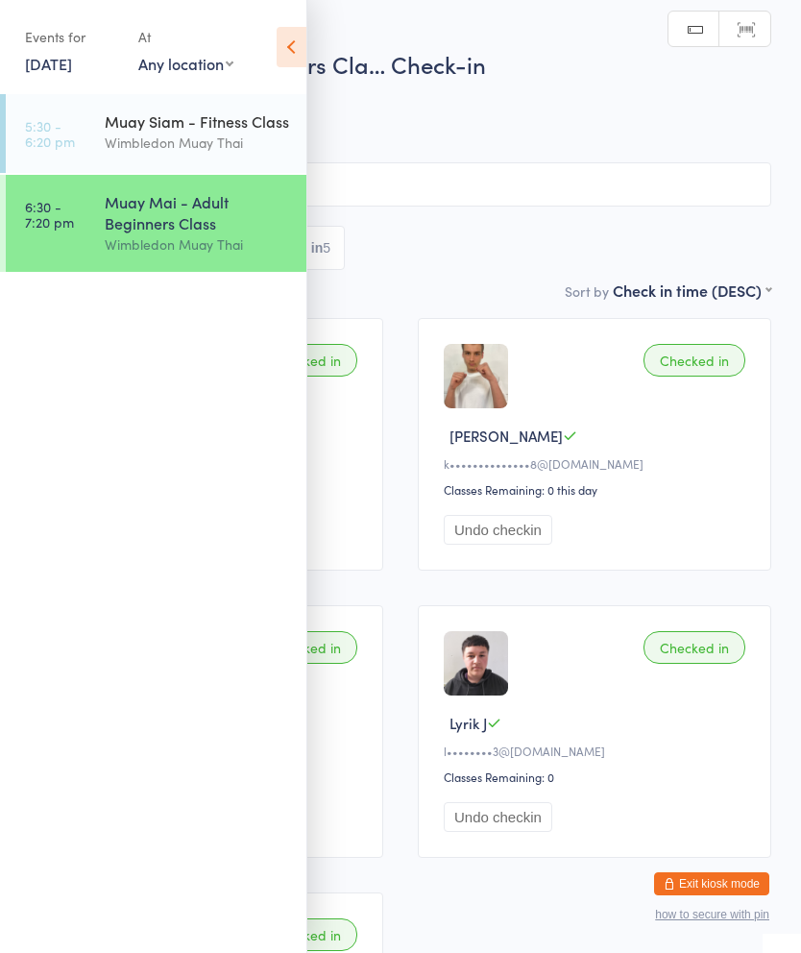
click at [512, 183] on input "search" at bounding box center [400, 184] width 741 height 44
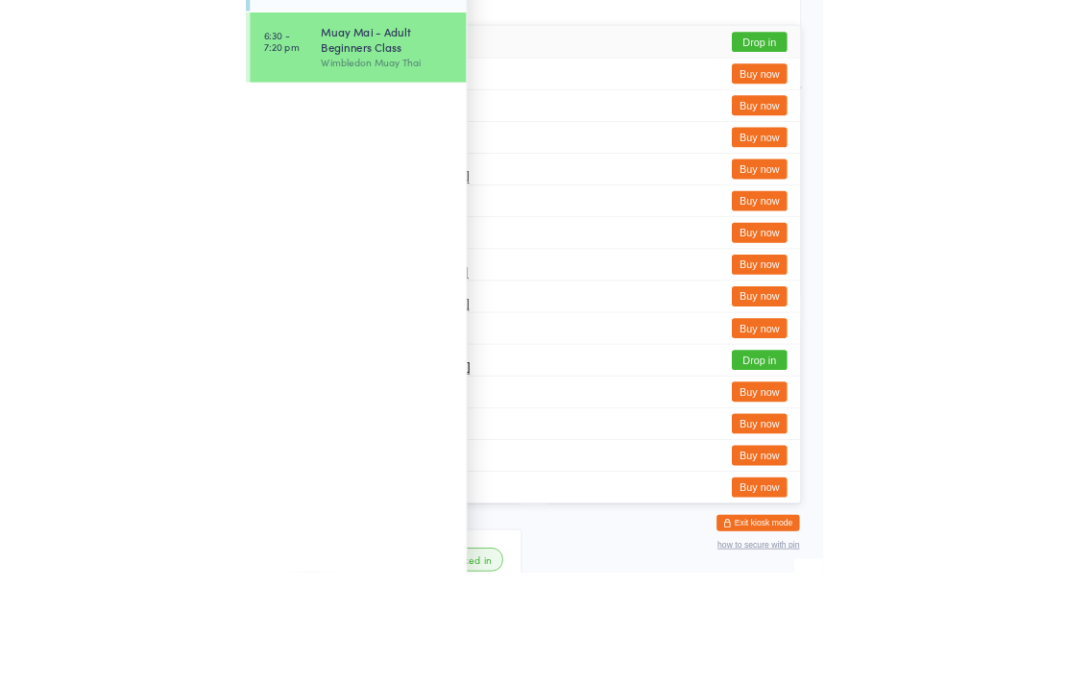
scroll to position [141, 0]
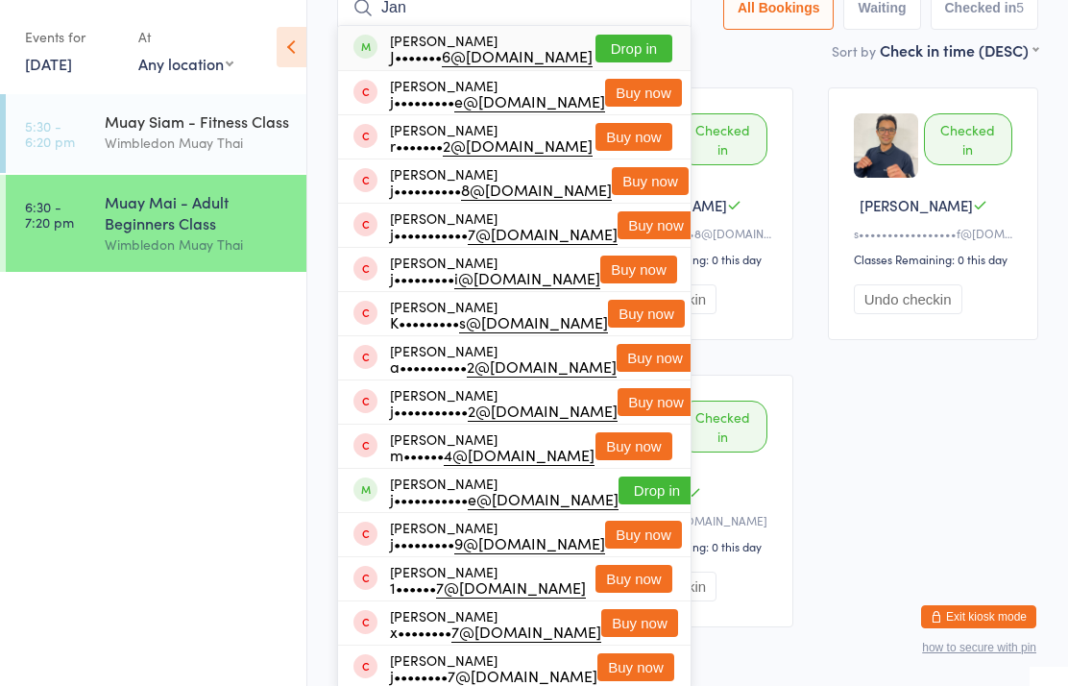
type input "Jan"
click at [626, 43] on button "Drop in" at bounding box center [633, 49] width 77 height 28
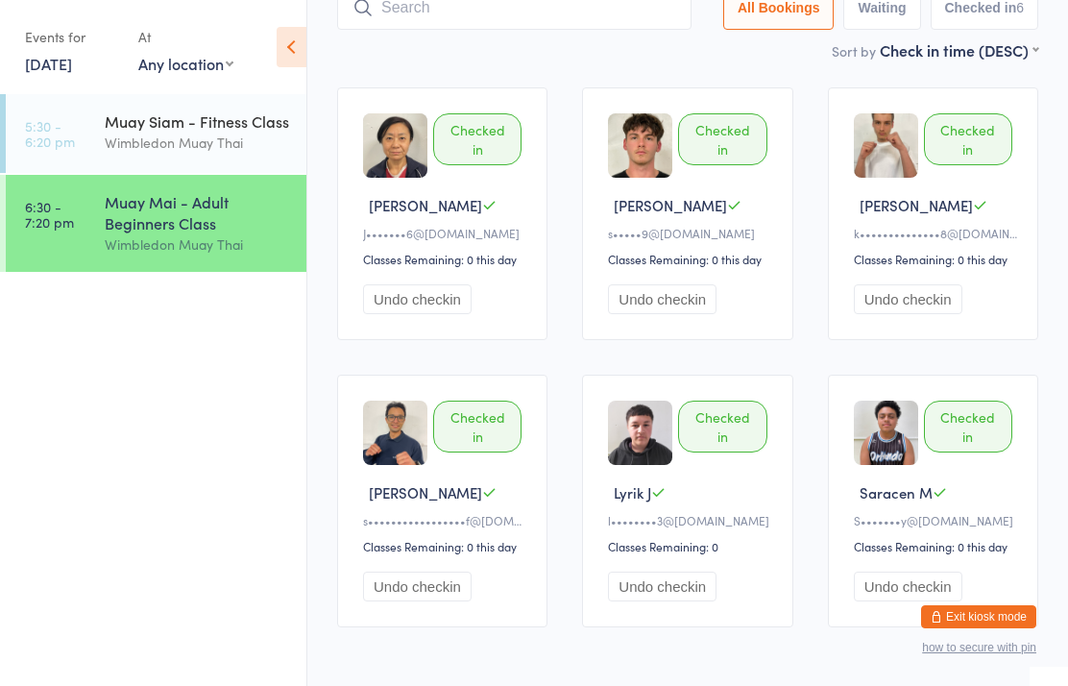
click at [653, 29] on input "search" at bounding box center [514, 8] width 354 height 44
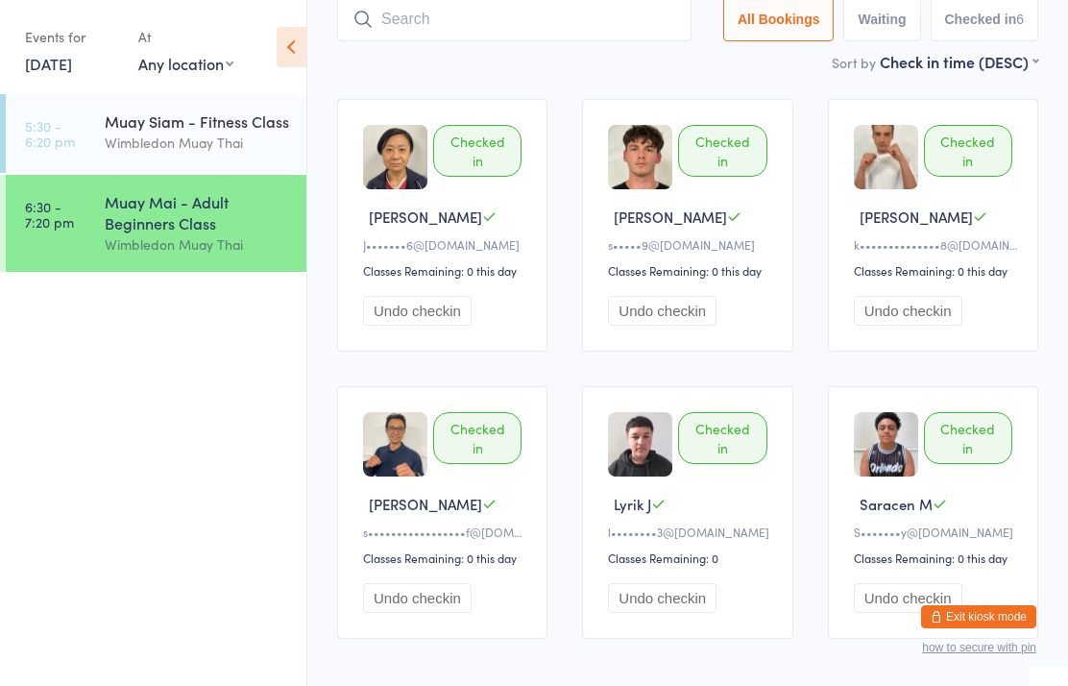
scroll to position [129, 0]
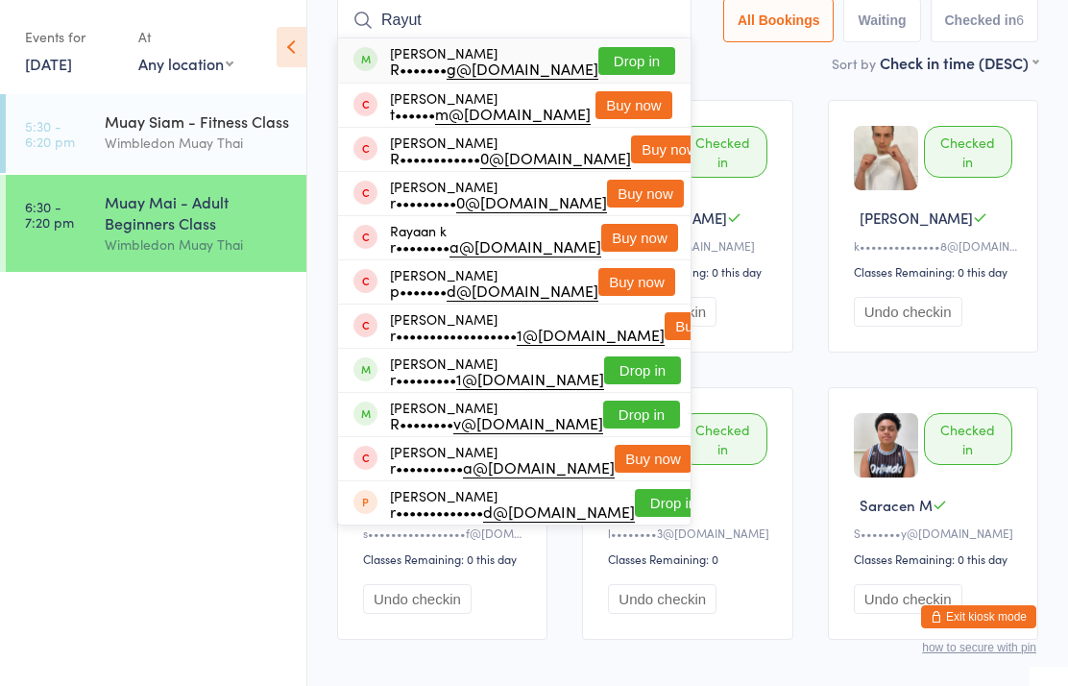
type input "Rayut"
click at [634, 55] on button "Drop in" at bounding box center [636, 61] width 77 height 28
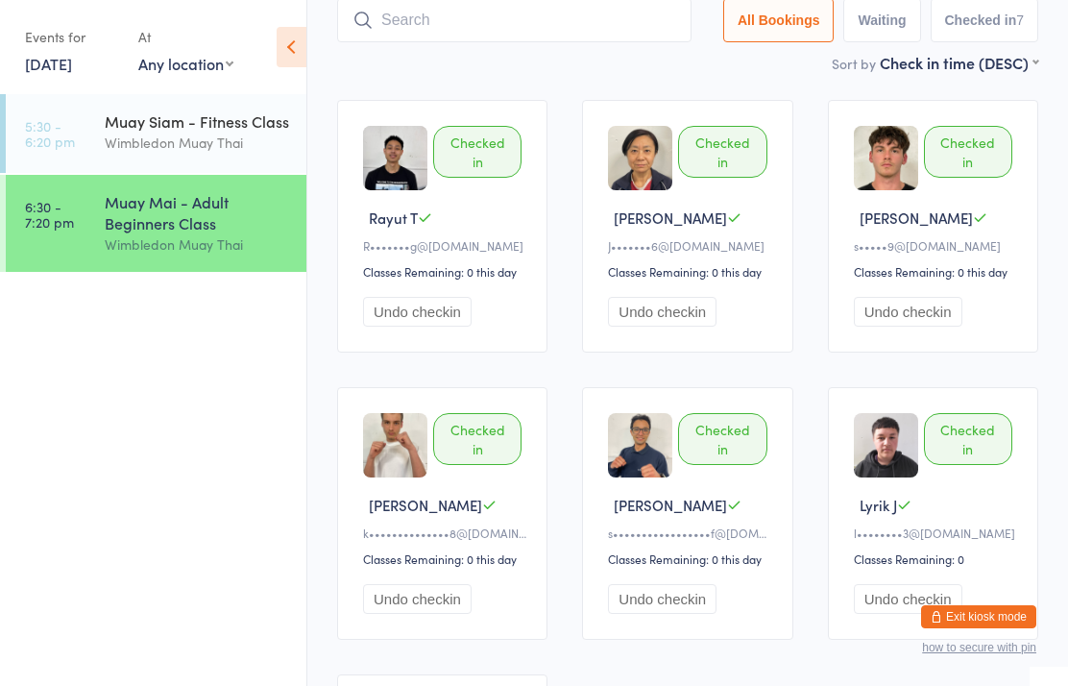
click at [554, 42] on input "search" at bounding box center [514, 20] width 354 height 44
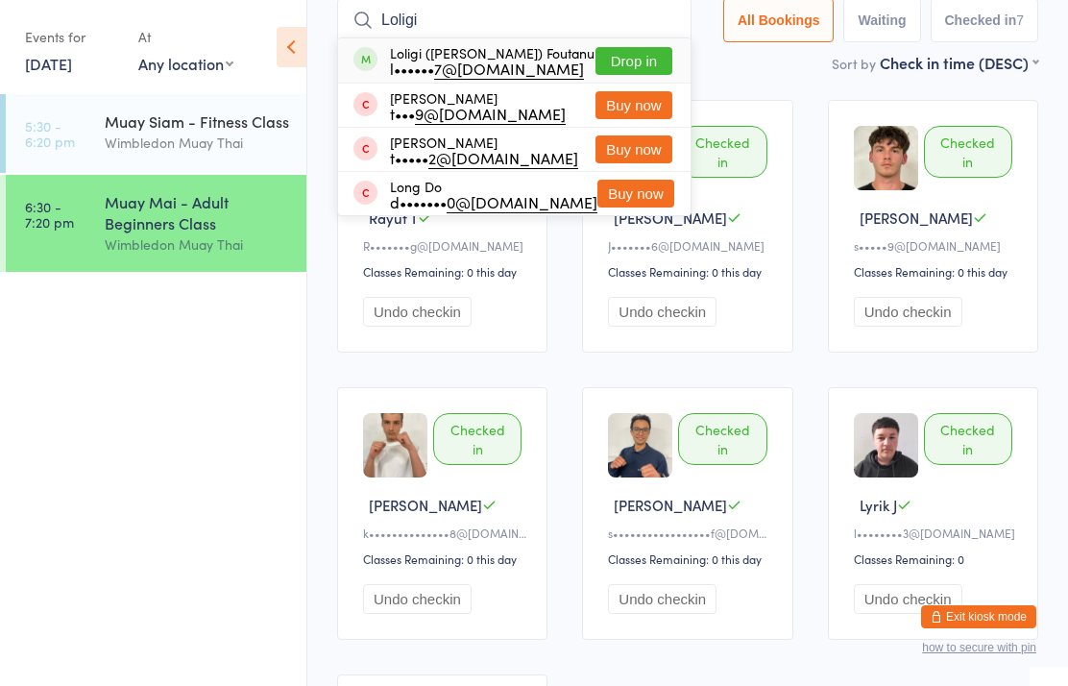
type input "Loligi"
click at [646, 55] on button "Drop in" at bounding box center [633, 61] width 77 height 28
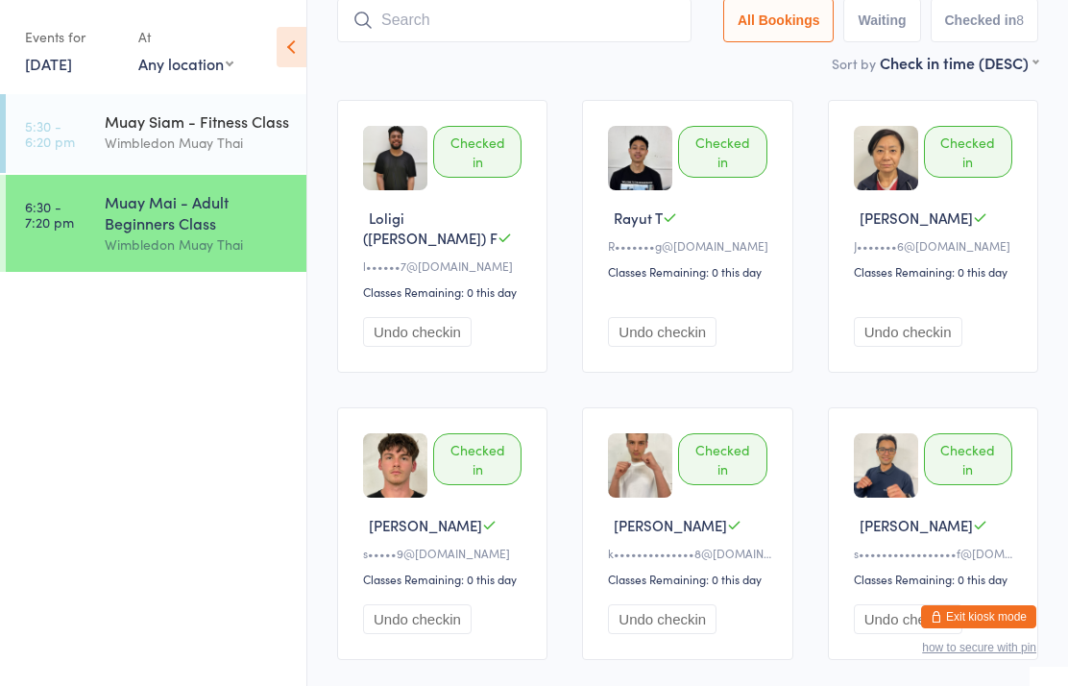
click at [424, 41] on input "search" at bounding box center [514, 20] width 354 height 44
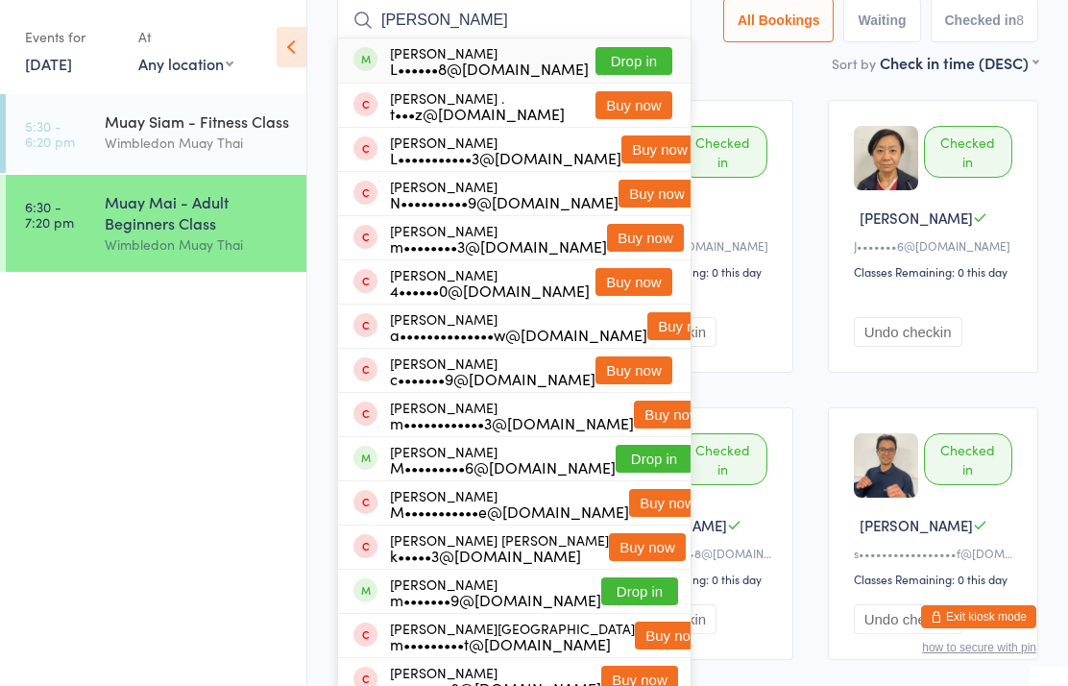
type input "[PERSON_NAME]"
click at [614, 56] on button "Drop in" at bounding box center [633, 61] width 77 height 28
